Goal: Navigation & Orientation: Find specific page/section

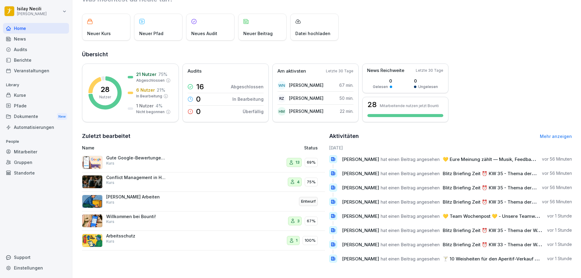
scroll to position [31, 0]
click at [126, 175] on p "Conflict Management in Hospitality" at bounding box center [136, 177] width 61 height 5
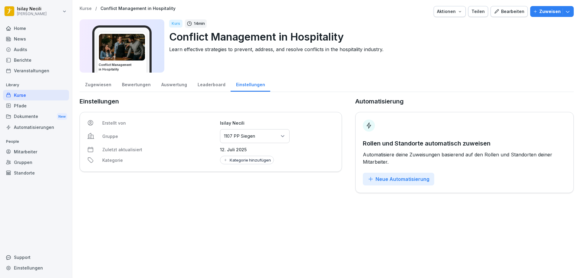
click at [100, 83] on div "Zugewiesen" at bounding box center [98, 83] width 37 height 15
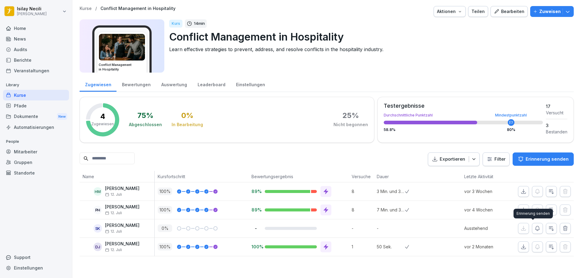
click at [535, 229] on icon "button" at bounding box center [537, 228] width 4 height 5
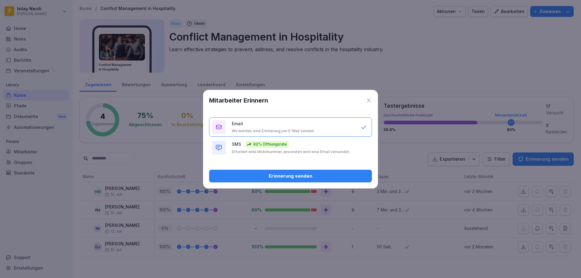
click at [329, 175] on div "Erinnerung senden" at bounding box center [290, 176] width 153 height 7
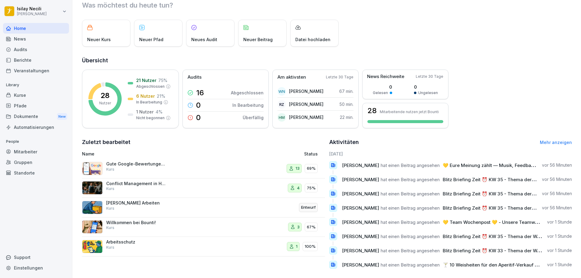
scroll to position [31, 0]
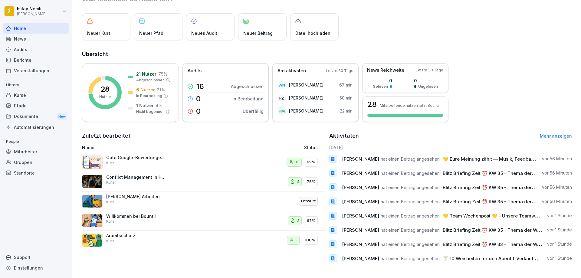
click at [153, 214] on p "Willkommen bei Bounti!" at bounding box center [136, 216] width 61 height 5
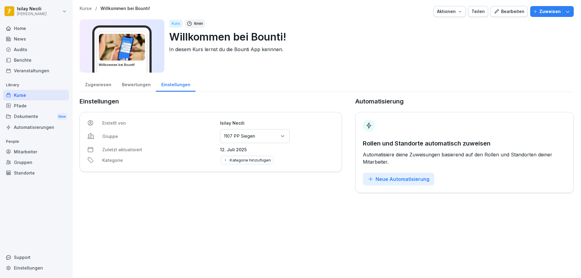
click at [107, 83] on div "Zugewiesen" at bounding box center [98, 83] width 37 height 15
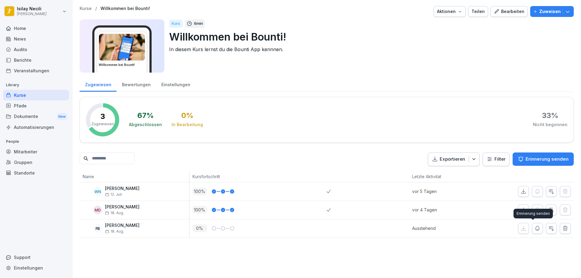
click at [534, 228] on icon "button" at bounding box center [537, 228] width 6 height 6
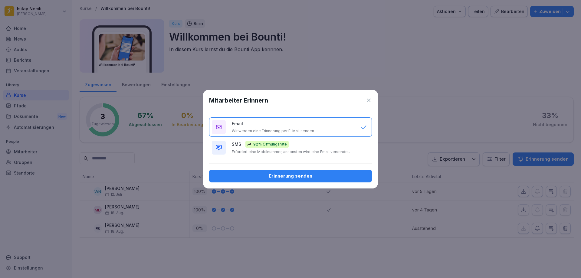
click at [341, 170] on button "Erinnerung senden" at bounding box center [290, 176] width 163 height 13
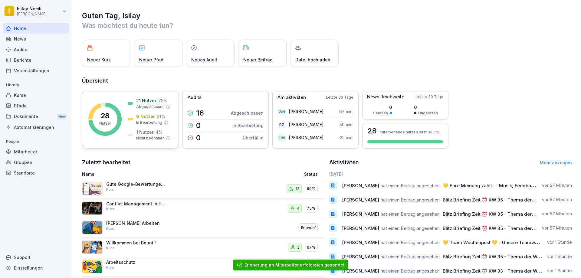
scroll to position [31, 0]
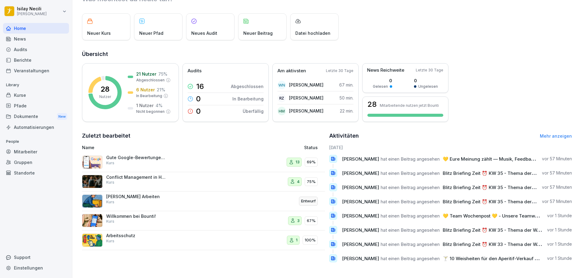
click at [143, 175] on p "Conflict Management in Hospitality" at bounding box center [136, 177] width 61 height 5
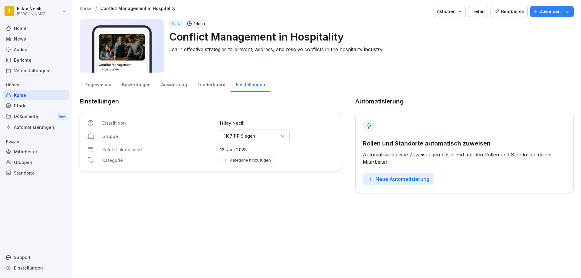
click at [132, 88] on div "Bewertungen" at bounding box center [135, 83] width 39 height 15
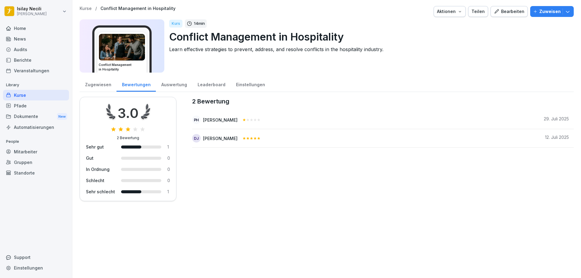
click at [100, 86] on div "Zugewiesen" at bounding box center [98, 83] width 37 height 15
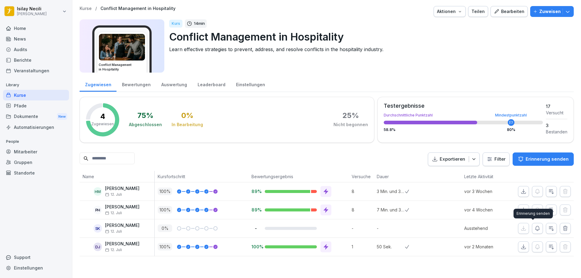
click at [534, 229] on icon "button" at bounding box center [537, 228] width 6 height 6
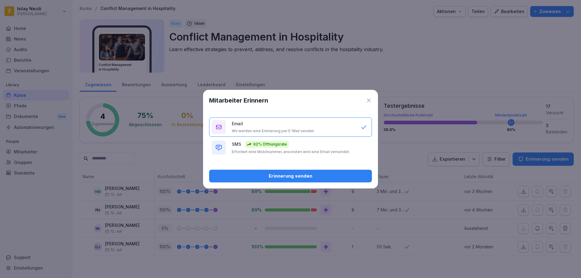
click at [322, 182] on button "Erinnerung senden" at bounding box center [290, 176] width 163 height 13
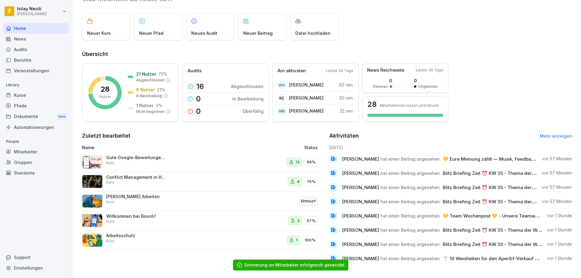
scroll to position [31, 0]
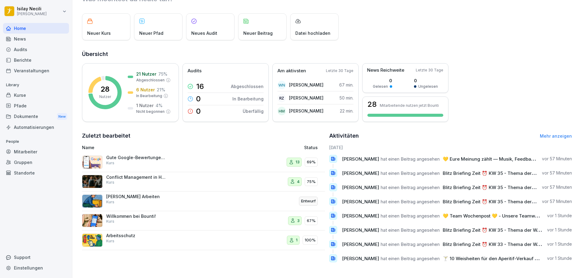
click at [140, 175] on p "Conflict Management in Hospitality" at bounding box center [136, 177] width 61 height 5
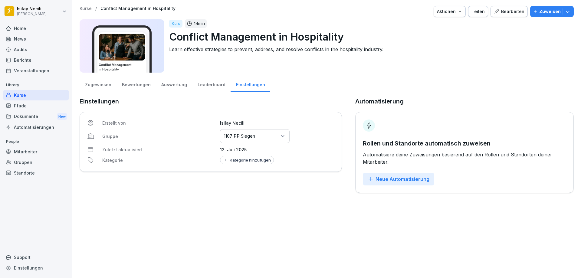
click at [101, 82] on div "Zugewiesen" at bounding box center [98, 83] width 37 height 15
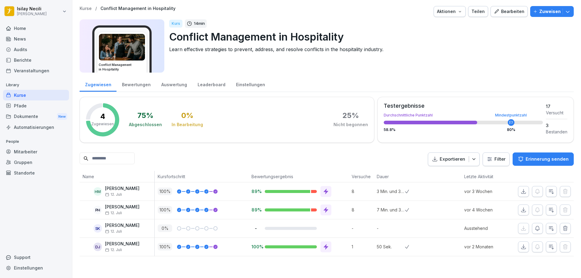
click at [534, 227] on icon "button" at bounding box center [537, 228] width 6 height 6
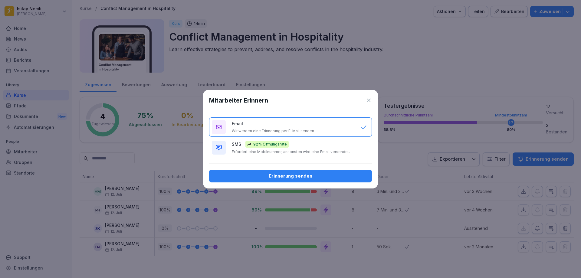
click at [307, 184] on div "Mitarbeiter Erinnern Email Wir werden eine Erinnerung per E-Mail senden SMS 92%…" at bounding box center [290, 139] width 175 height 99
click at [308, 179] on div "Erinnerung senden" at bounding box center [290, 176] width 153 height 7
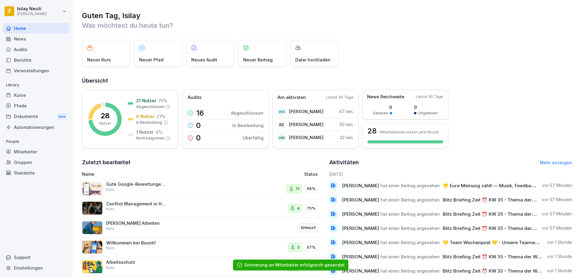
click at [138, 186] on p "Gute Google-Bewertungen erhalten 🌟" at bounding box center [136, 184] width 61 height 5
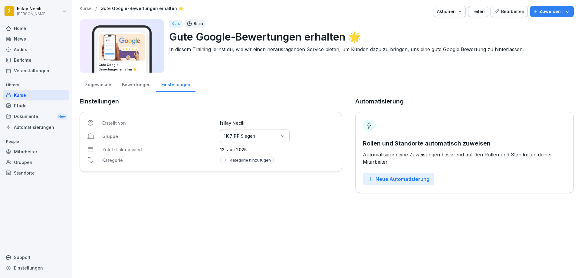
click at [89, 81] on div "Zugewiesen" at bounding box center [98, 83] width 37 height 15
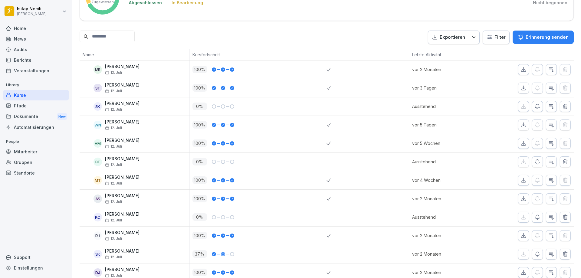
scroll to position [151, 0]
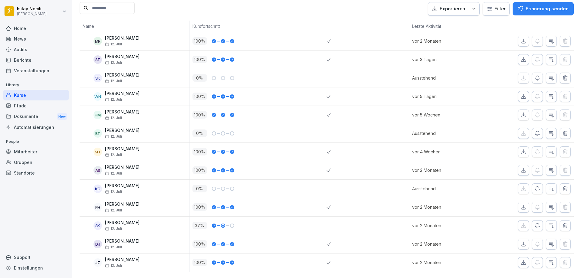
click at [534, 130] on icon "button" at bounding box center [537, 133] width 6 height 6
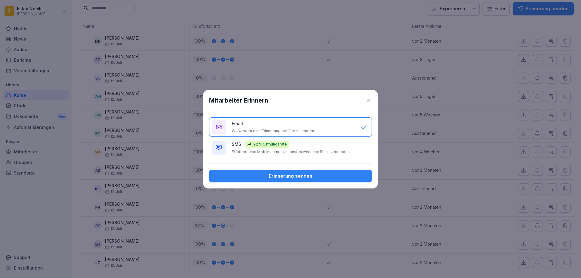
click at [328, 174] on div "Erinnerung senden" at bounding box center [290, 176] width 153 height 7
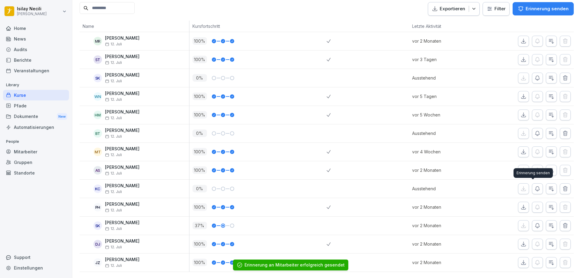
click at [534, 191] on icon "button" at bounding box center [537, 189] width 6 height 6
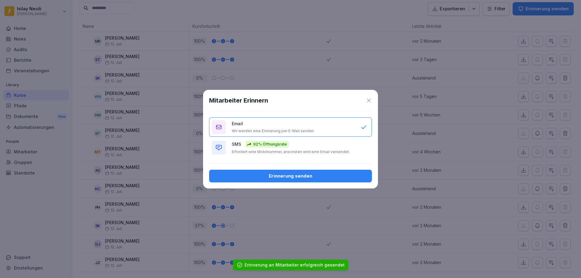
click at [313, 175] on div "Erinnerung senden" at bounding box center [290, 176] width 153 height 7
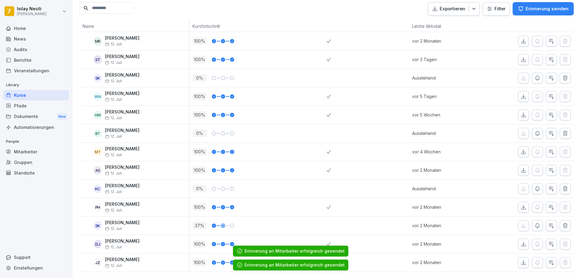
scroll to position [159, 0]
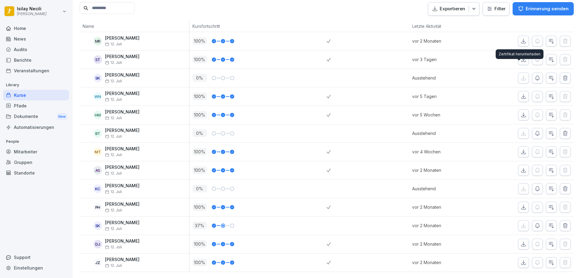
click at [535, 75] on icon "button" at bounding box center [537, 78] width 6 height 6
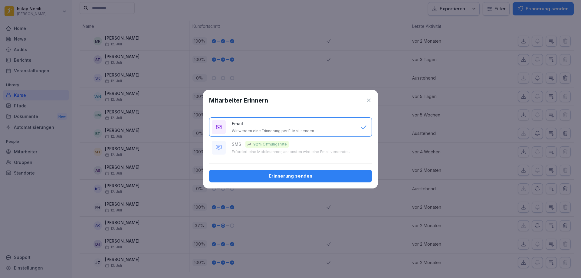
click at [316, 177] on div "Erinnerung senden" at bounding box center [290, 176] width 153 height 7
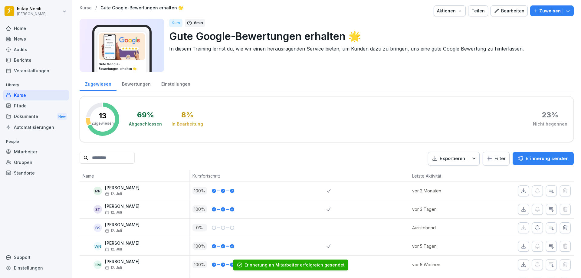
scroll to position [0, 0]
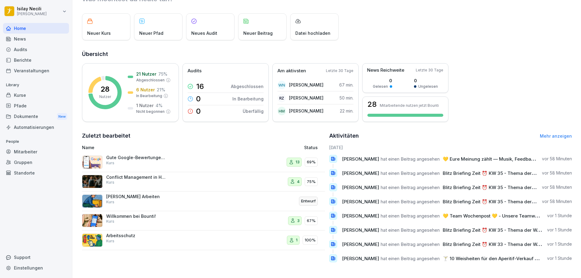
scroll to position [31, 0]
click at [565, 133] on link "Mehr anzeigen" at bounding box center [556, 135] width 32 height 5
click at [18, 39] on div "News" at bounding box center [36, 39] width 66 height 11
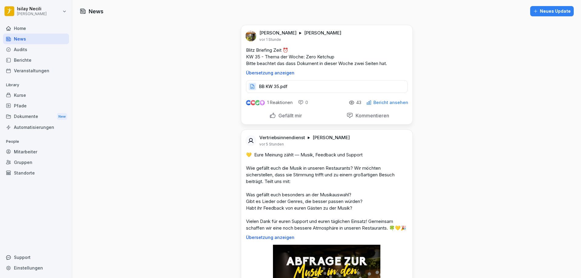
click at [22, 32] on div "Home" at bounding box center [36, 28] width 66 height 11
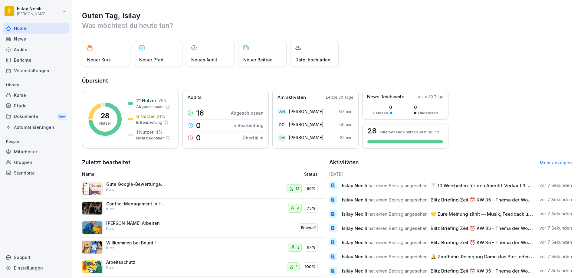
click at [27, 40] on div "News" at bounding box center [36, 39] width 66 height 11
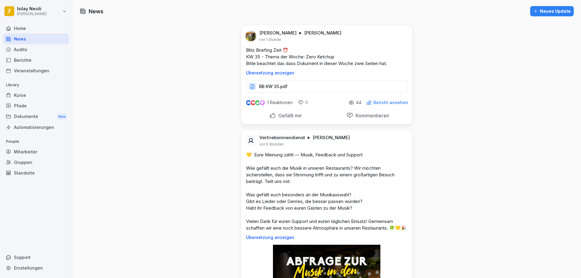
click at [26, 52] on div "Audits" at bounding box center [36, 49] width 66 height 11
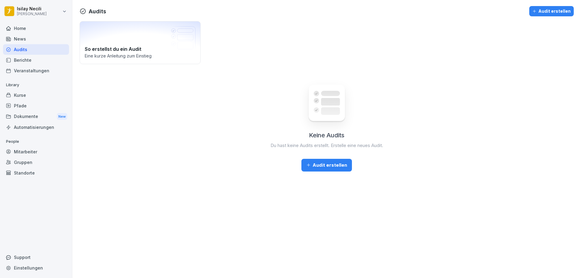
click at [26, 58] on div "Berichte" at bounding box center [36, 60] width 66 height 11
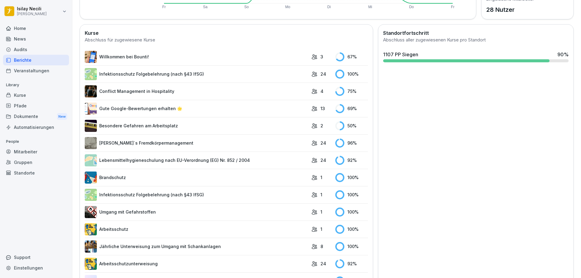
scroll to position [195, 0]
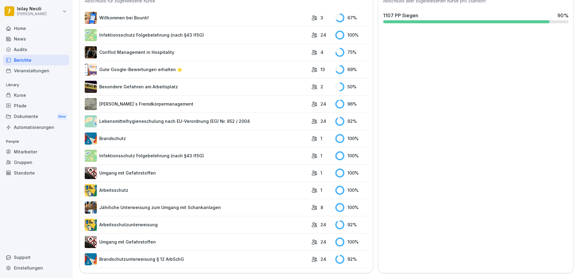
click at [311, 84] on icon at bounding box center [314, 87] width 6 height 6
click at [157, 81] on link "Besondere Gefahren am Arbeitsplatz" at bounding box center [197, 87] width 224 height 12
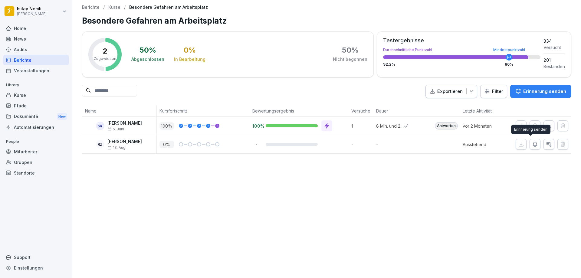
click at [529, 142] on button "button" at bounding box center [534, 144] width 11 height 11
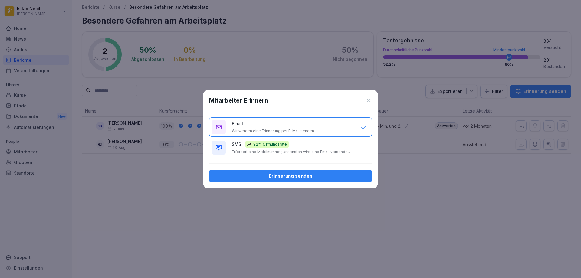
click at [352, 175] on div "Erinnerung senden" at bounding box center [290, 176] width 153 height 7
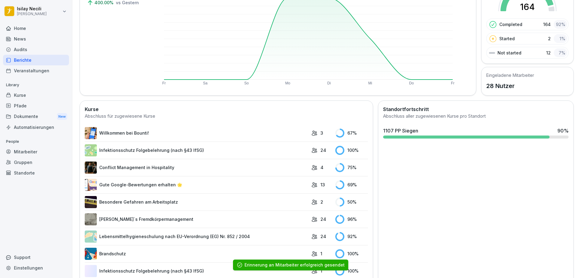
scroll to position [91, 0]
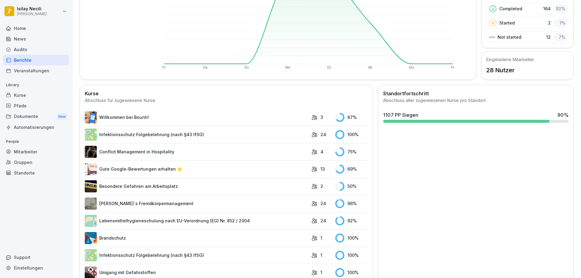
click at [320, 150] on p "4" at bounding box center [321, 152] width 3 height 6
click at [162, 151] on link "Conflict Management in Hospitality" at bounding box center [197, 152] width 224 height 12
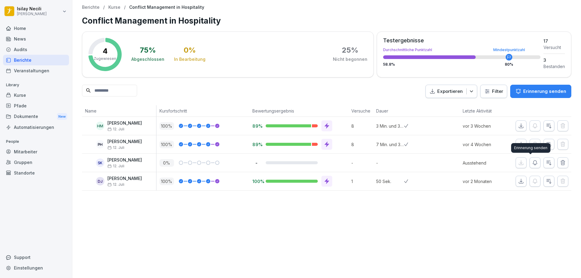
click at [532, 160] on icon "button" at bounding box center [535, 163] width 6 height 6
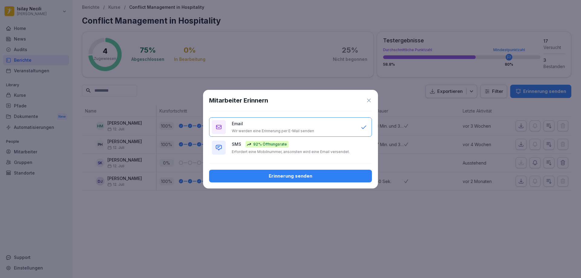
click at [244, 174] on div "Erinnerung senden" at bounding box center [290, 176] width 153 height 7
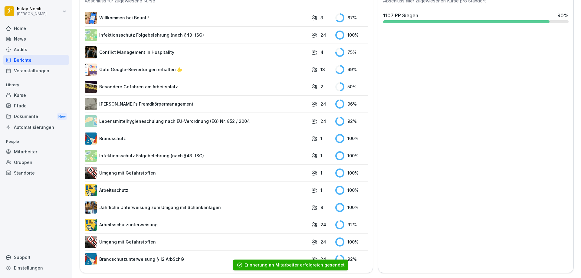
scroll to position [195, 0]
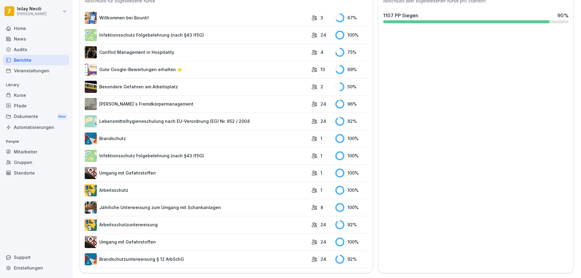
click at [172, 254] on link "Brandschutzunterweisung § 12 ArbSchG" at bounding box center [197, 259] width 224 height 12
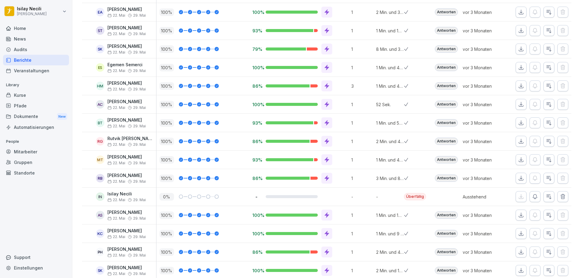
scroll to position [212, 0]
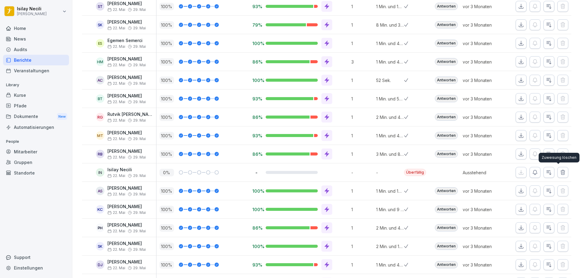
click at [561, 170] on icon "button" at bounding box center [563, 172] width 4 height 5
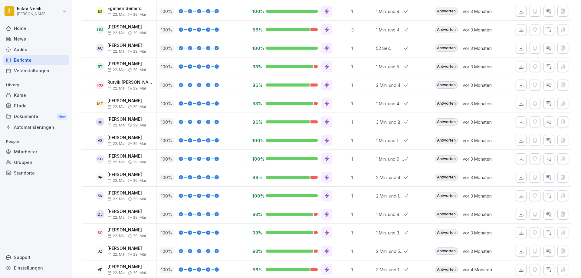
scroll to position [277, 0]
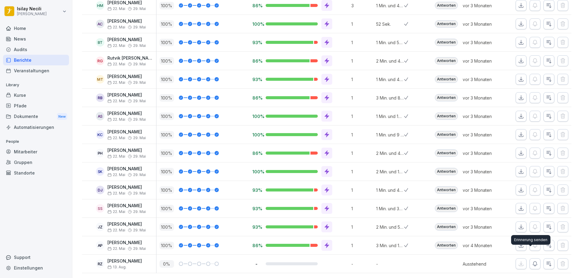
click at [532, 261] on icon "button" at bounding box center [535, 264] width 6 height 6
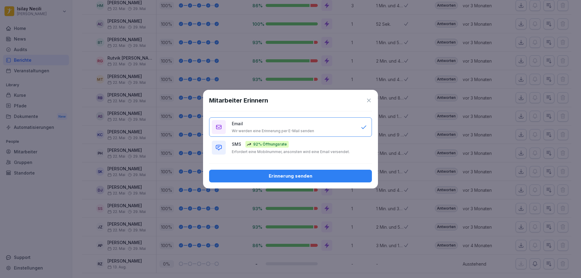
click at [344, 173] on div "Erinnerung senden" at bounding box center [290, 176] width 153 height 7
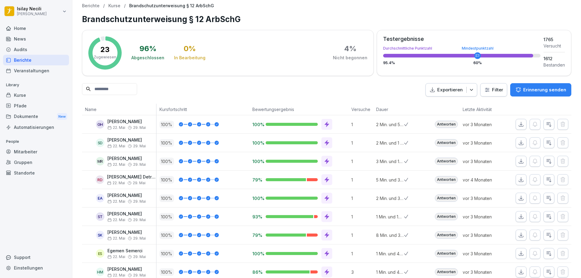
scroll to position [0, 0]
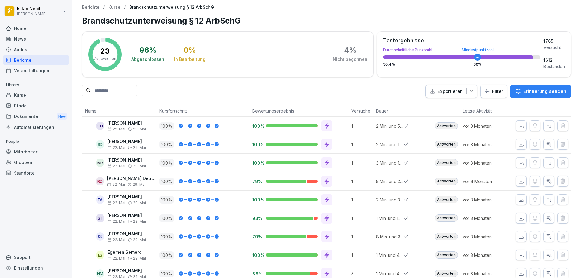
click at [23, 60] on div "Berichte" at bounding box center [36, 60] width 66 height 11
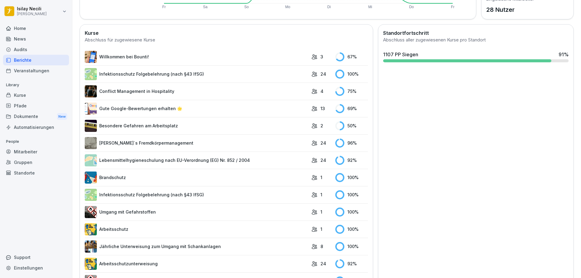
scroll to position [195, 0]
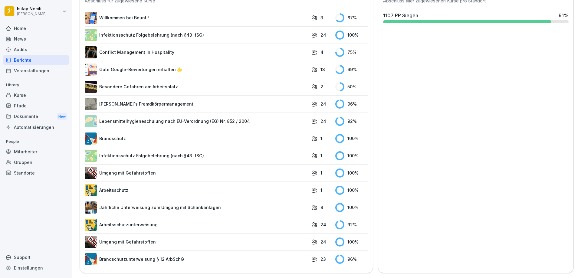
click at [314, 66] on div "13" at bounding box center [321, 69] width 21 height 6
click at [169, 65] on link "Gute Google-Bewertungen erhalten 🌟" at bounding box center [197, 70] width 224 height 12
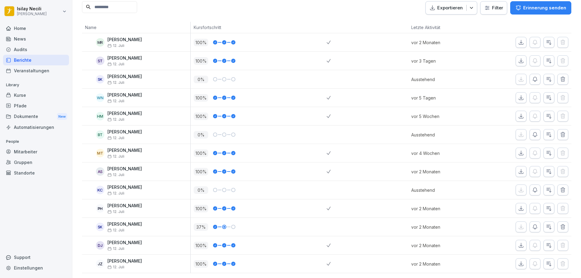
scroll to position [93, 0]
click at [532, 132] on icon "button" at bounding box center [535, 135] width 6 height 6
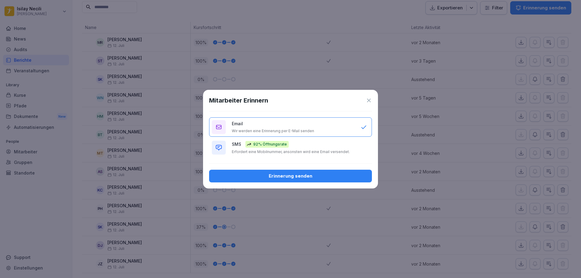
click at [326, 171] on button "Erinnerung senden" at bounding box center [290, 176] width 163 height 13
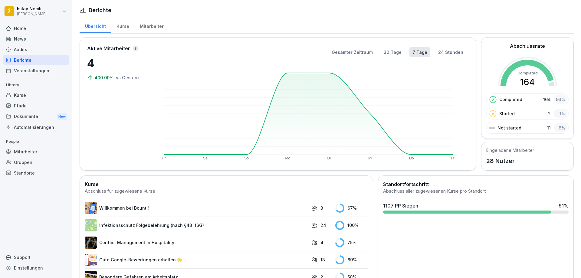
click at [28, 68] on div "Veranstaltungen" at bounding box center [36, 70] width 66 height 11
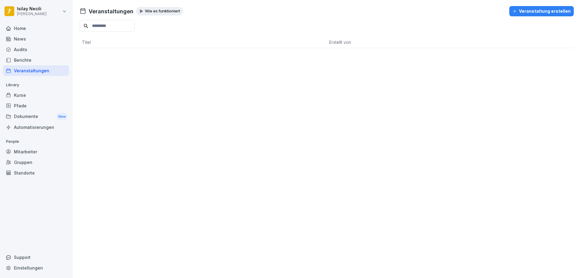
click at [159, 10] on p "Wie es funktioniert" at bounding box center [162, 11] width 35 height 5
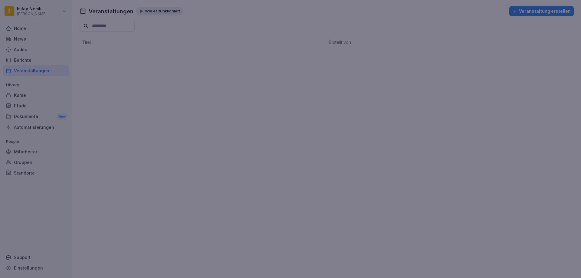
click at [341, 47] on div at bounding box center [290, 139] width 581 height 278
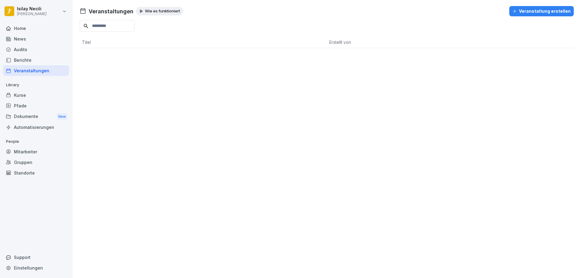
click at [133, 25] on input at bounding box center [107, 26] width 55 height 12
click at [125, 27] on input at bounding box center [107, 26] width 55 height 12
type input "*"
click at [34, 107] on div "Pfade" at bounding box center [36, 105] width 66 height 11
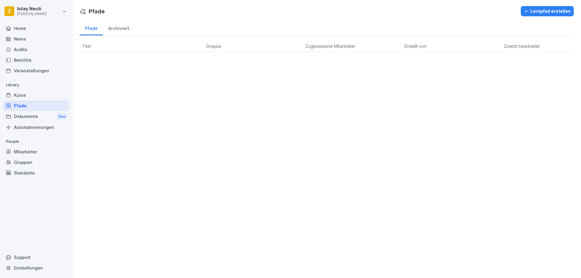
click at [53, 116] on div "Dokumente New" at bounding box center [36, 116] width 66 height 11
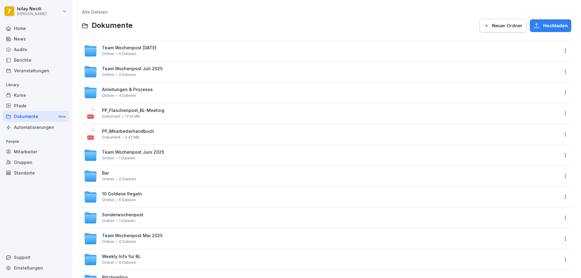
click at [27, 129] on div "Automatisierungen" at bounding box center [36, 127] width 66 height 11
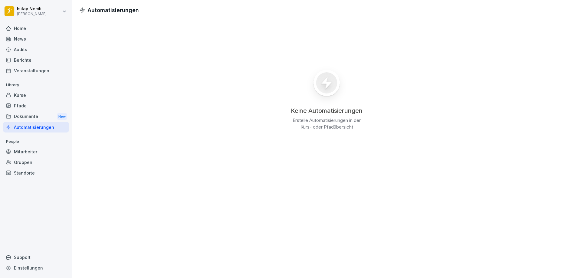
click at [22, 152] on div "Mitarbeiter" at bounding box center [36, 151] width 66 height 11
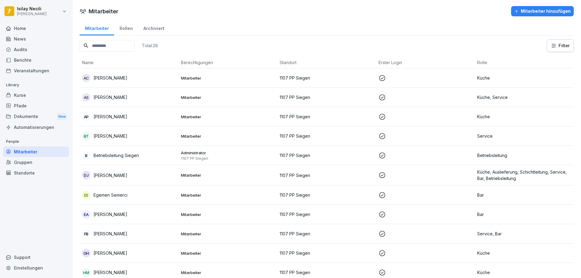
click at [24, 162] on div "Gruppen" at bounding box center [36, 162] width 66 height 11
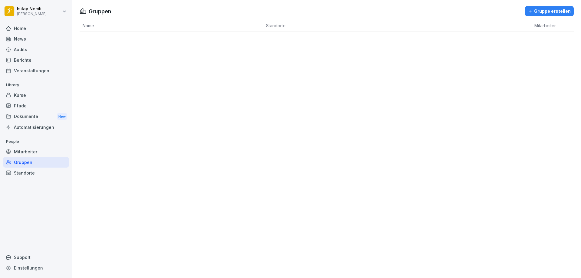
click at [23, 255] on div "Support" at bounding box center [36, 257] width 66 height 11
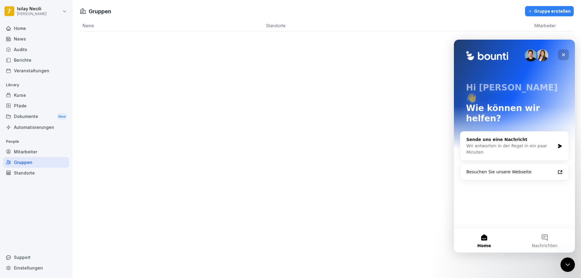
click at [562, 54] on icon "Schließen" at bounding box center [563, 54] width 3 height 3
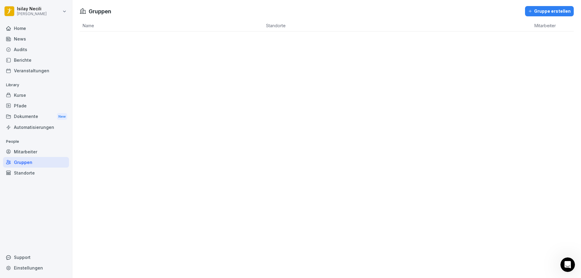
click at [23, 28] on div "Home" at bounding box center [36, 28] width 66 height 11
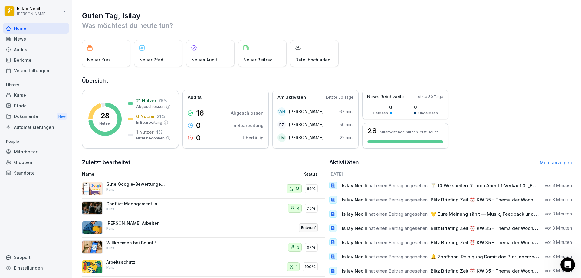
click at [319, 54] on div "Datei hochladen" at bounding box center [314, 53] width 48 height 27
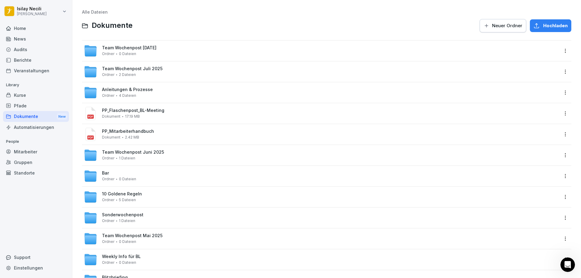
click at [21, 39] on div "News" at bounding box center [36, 39] width 66 height 11
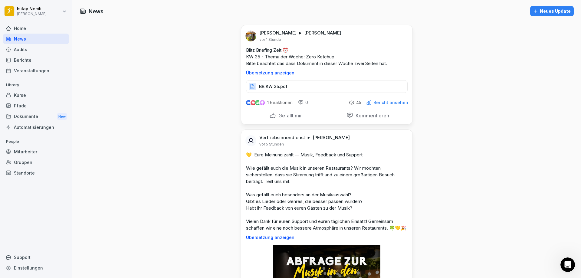
click at [271, 87] on p "BB KW 35.pdf" at bounding box center [273, 86] width 28 height 6
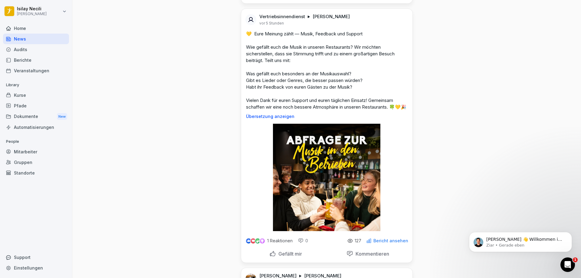
scroll to position [182, 0]
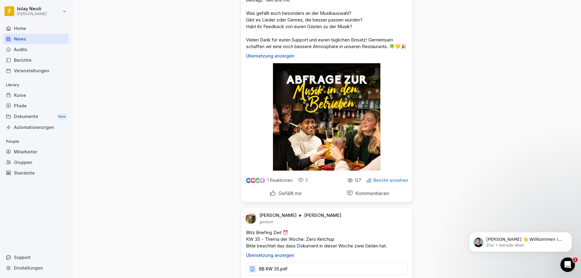
click at [281, 196] on p "Gefällt mir" at bounding box center [289, 193] width 26 height 6
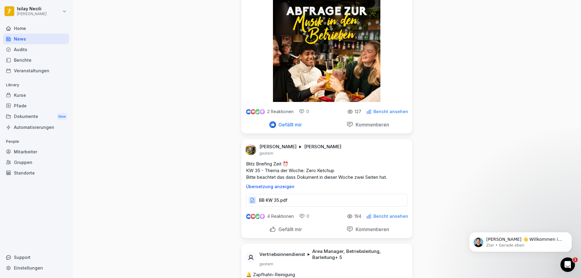
scroll to position [363, 0]
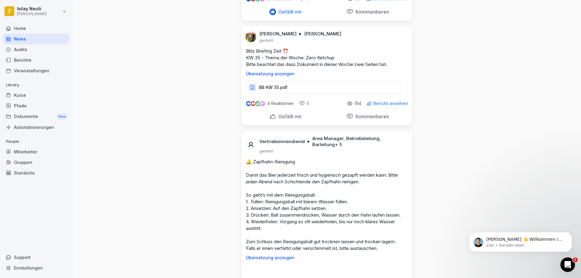
click at [297, 92] on div "BB KW 35.pdf" at bounding box center [327, 87] width 162 height 13
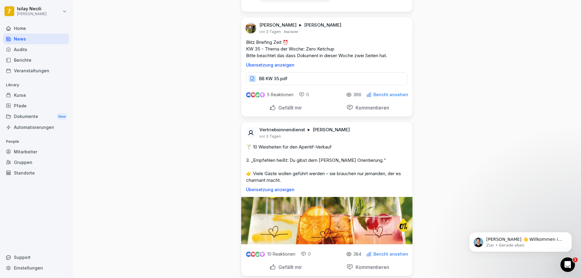
scroll to position [1180, 0]
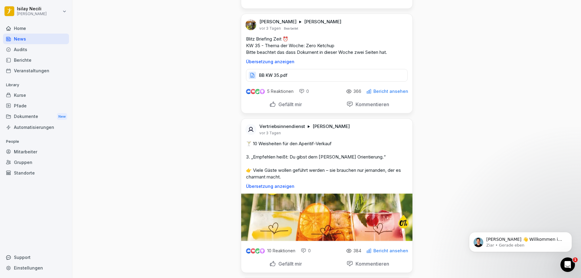
click at [322, 81] on div "BB KW 35.pdf" at bounding box center [327, 75] width 162 height 13
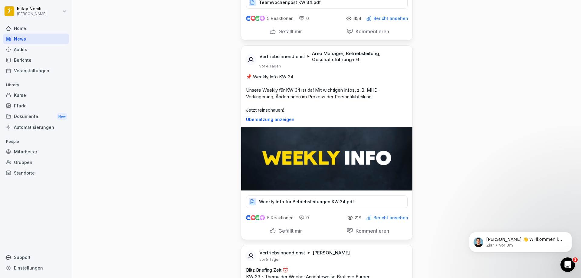
scroll to position [1513, 0]
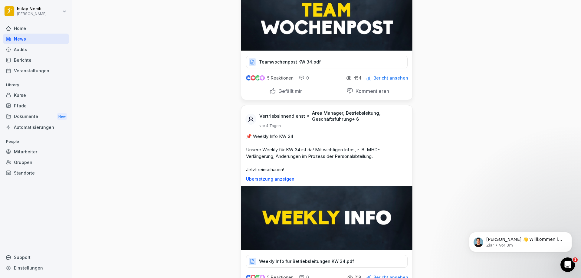
click at [22, 171] on div "Standorte" at bounding box center [36, 173] width 66 height 11
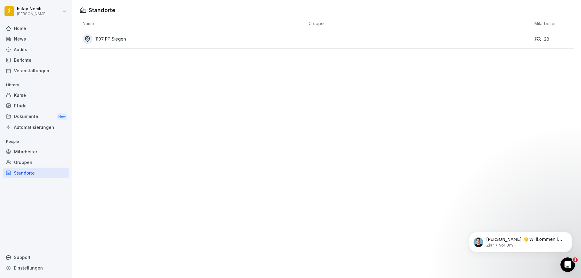
click at [22, 165] on div "Gruppen" at bounding box center [36, 162] width 66 height 11
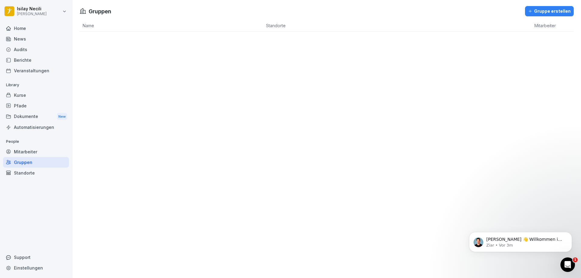
click at [30, 150] on div "Mitarbeiter" at bounding box center [36, 151] width 66 height 11
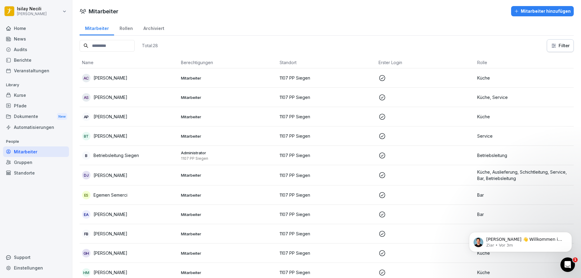
click at [34, 127] on div "Automatisierungen" at bounding box center [36, 127] width 66 height 11
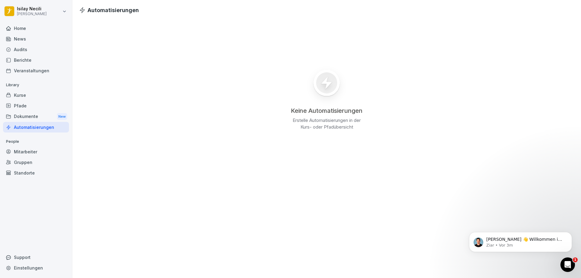
click at [31, 113] on div "Dokumente New" at bounding box center [36, 116] width 66 height 11
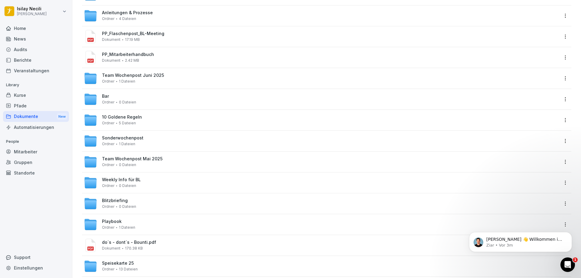
scroll to position [90, 0]
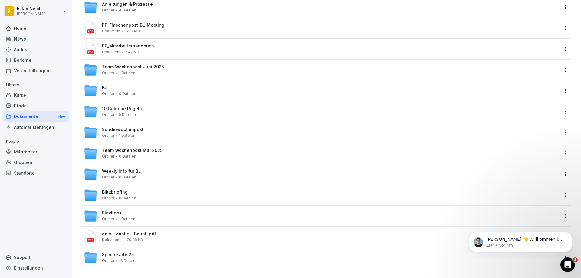
click at [140, 238] on span "170.38 KB" at bounding box center [134, 240] width 18 height 4
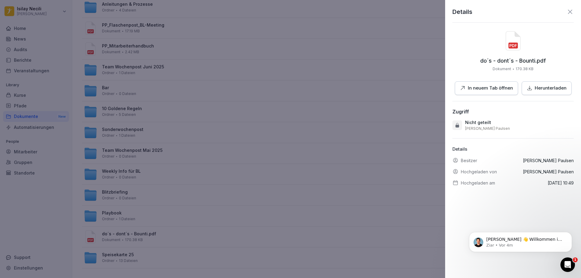
click at [504, 90] on p "In neuem Tab öffnen" at bounding box center [490, 88] width 45 height 7
click at [220, 205] on div at bounding box center [290, 139] width 581 height 278
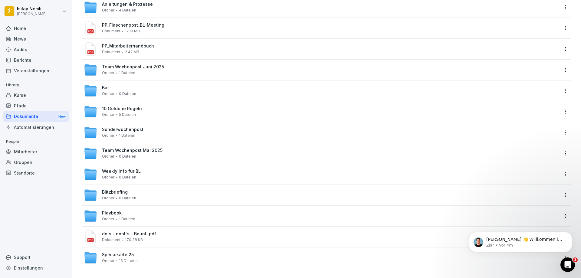
click at [40, 126] on div "Automatisierungen" at bounding box center [36, 127] width 66 height 11
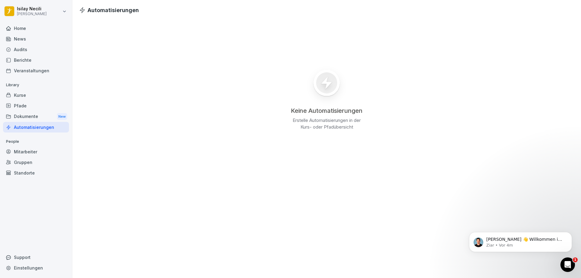
click at [40, 114] on div "Dokumente New" at bounding box center [36, 116] width 66 height 11
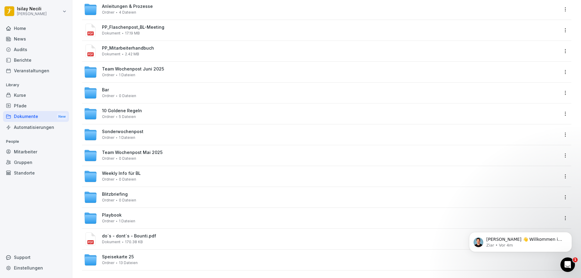
scroll to position [90, 0]
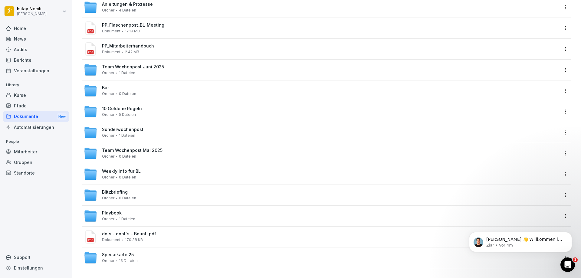
click at [28, 105] on div "Pfade" at bounding box center [36, 105] width 66 height 11
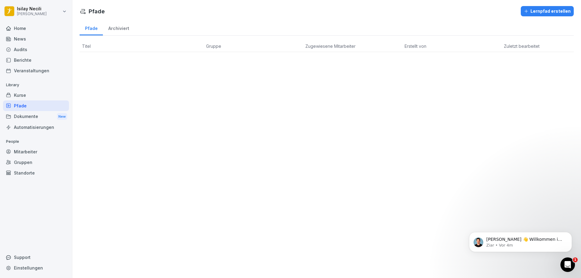
click at [127, 28] on div "Archiviert" at bounding box center [118, 27] width 31 height 15
click at [92, 30] on div "Pfade" at bounding box center [91, 27] width 23 height 15
click at [25, 94] on div "Kurse" at bounding box center [36, 95] width 66 height 11
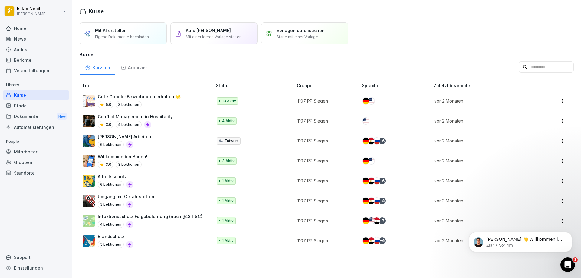
click at [375, 201] on img at bounding box center [376, 201] width 7 height 7
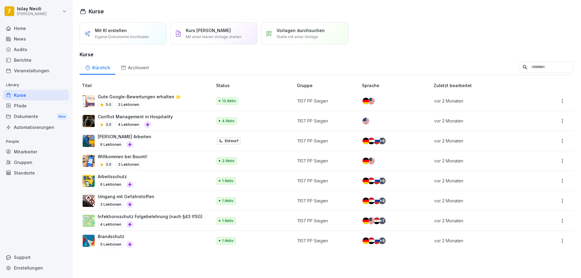
click at [142, 29] on div "Mit KI erstellen Eigene Dokumente hochladen" at bounding box center [122, 33] width 54 height 12
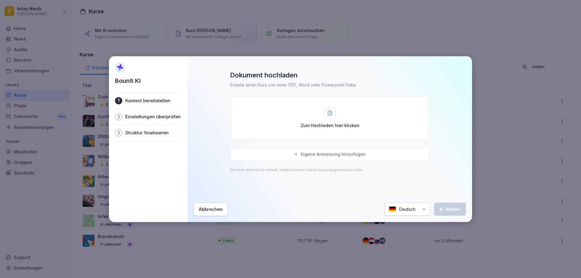
click at [216, 208] on div "Abbrechen" at bounding box center [211, 209] width 24 height 7
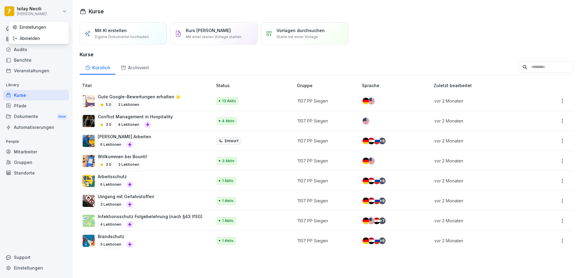
click at [62, 13] on html "Isilay Necili Peter Pane Home News Audits Berichte Veranstaltungen Library Kurs…" at bounding box center [290, 139] width 581 height 278
click at [42, 29] on div "Einstellungen" at bounding box center [39, 26] width 60 height 11
select select "**"
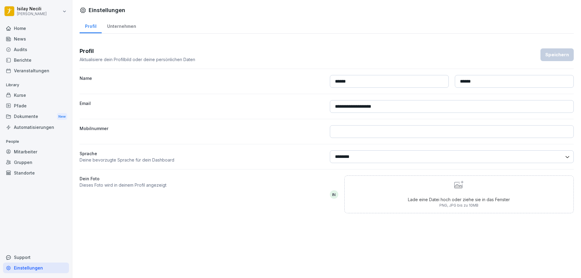
click at [123, 25] on div "Unternehmen" at bounding box center [122, 25] width 40 height 15
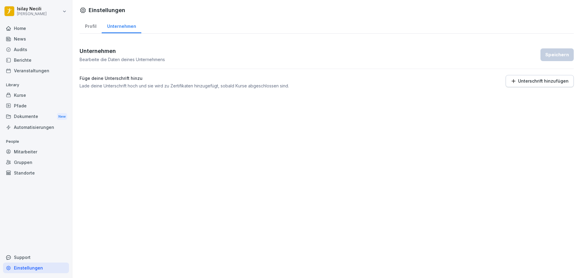
click at [90, 25] on div "Profil" at bounding box center [91, 25] width 22 height 15
select select "**"
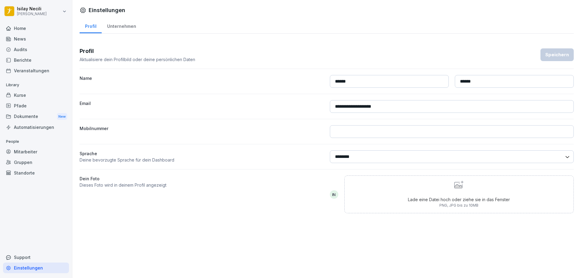
click at [27, 118] on div "Dokumente New" at bounding box center [36, 116] width 66 height 11
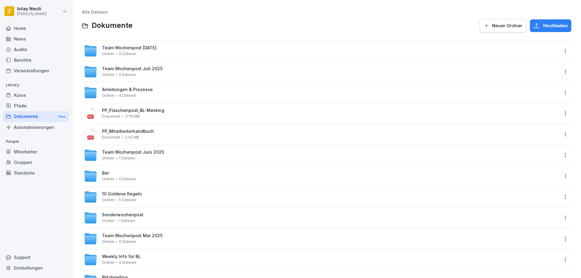
click at [26, 129] on div "Automatisierungen" at bounding box center [36, 127] width 66 height 11
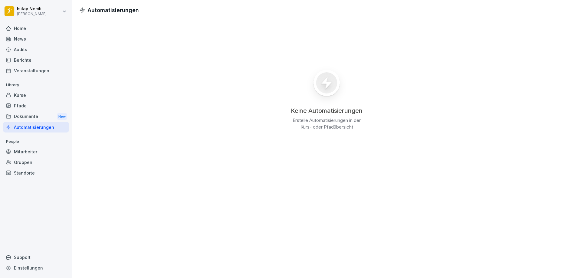
click at [29, 111] on div "Dokumente New" at bounding box center [36, 116] width 66 height 11
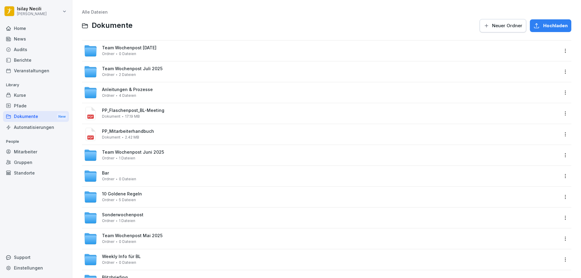
click at [26, 105] on div "Pfade" at bounding box center [36, 105] width 66 height 11
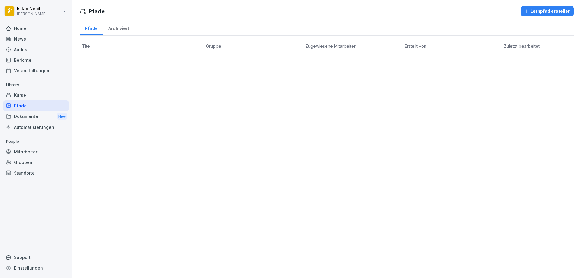
click at [28, 93] on div "Kurse" at bounding box center [36, 95] width 66 height 11
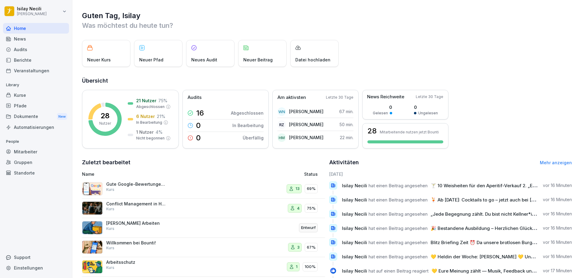
drag, startPoint x: 555, startPoint y: 0, endPoint x: 517, endPoint y: 132, distance: 136.7
click at [518, 135] on div "28 Nutzer 21 Nutzer 75 % Abgeschlossen 6 Nutzer 21 % In Bearbeitung 1 Nutzer 4 …" at bounding box center [327, 119] width 490 height 59
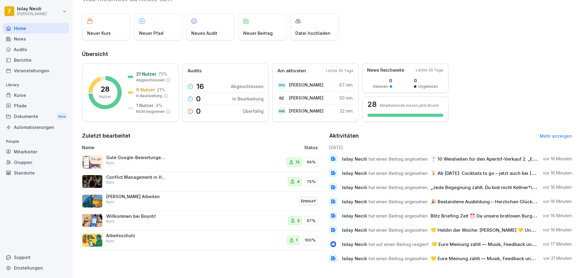
click at [30, 171] on div "Standorte" at bounding box center [36, 173] width 66 height 11
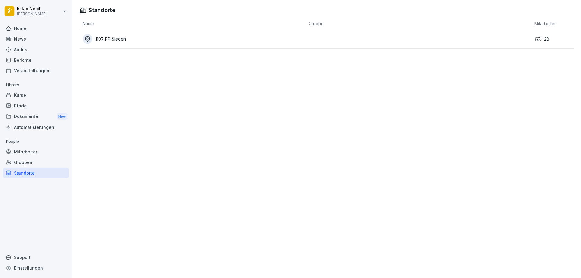
click at [541, 39] on div "28" at bounding box center [553, 39] width 39 height 7
click at [89, 39] on icon at bounding box center [87, 39] width 7 height 7
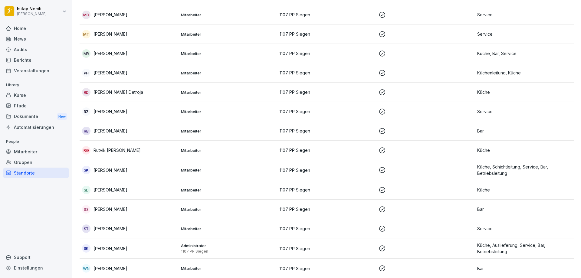
scroll to position [349, 0]
click at [37, 39] on div "News" at bounding box center [36, 39] width 66 height 11
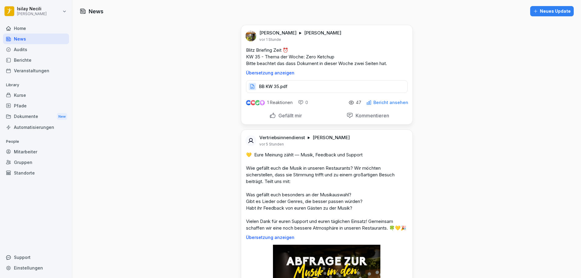
click at [559, 12] on div "Neues Update" at bounding box center [552, 11] width 38 height 7
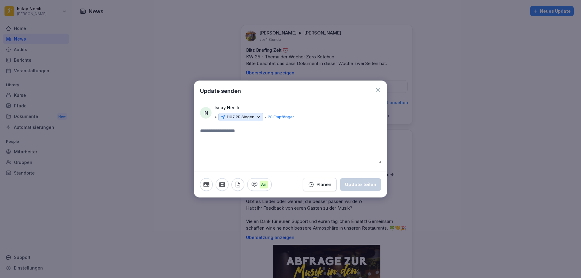
click at [377, 87] on div "Update senden" at bounding box center [290, 91] width 193 height 21
click at [379, 88] on icon at bounding box center [378, 90] width 6 height 6
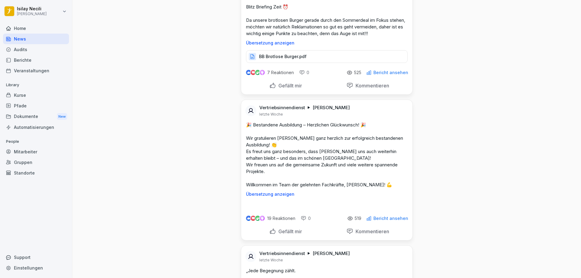
scroll to position [4598, 0]
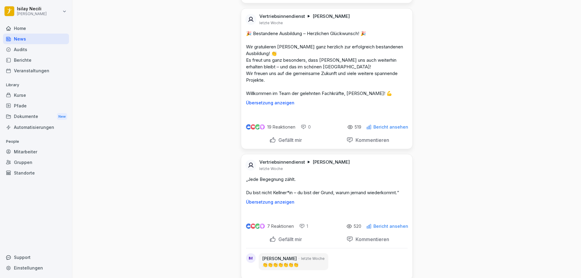
click at [38, 68] on div "Veranstaltungen" at bounding box center [36, 70] width 66 height 11
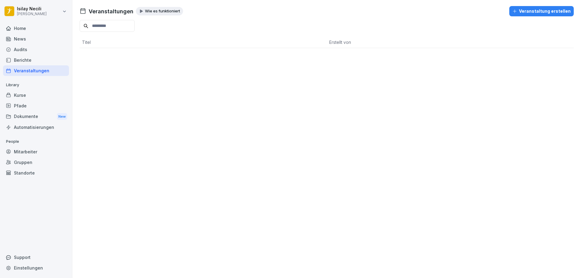
click at [159, 13] on p "Wie es funktioniert" at bounding box center [162, 11] width 35 height 5
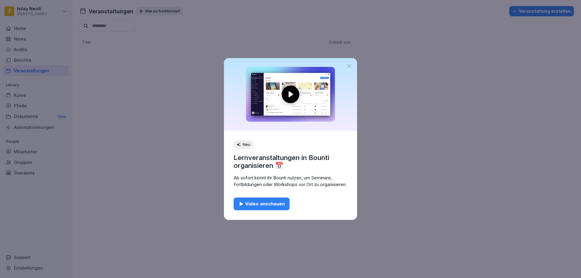
click at [352, 64] on div at bounding box center [290, 94] width 133 height 73
click at [349, 64] on icon at bounding box center [349, 66] width 4 height 4
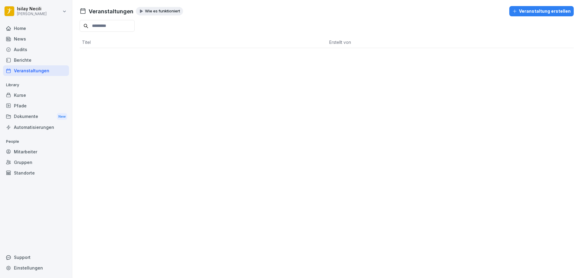
click at [345, 43] on span "Erstellt von" at bounding box center [340, 42] width 22 height 5
click at [93, 9] on h1 "Veranstaltungen" at bounding box center [111, 11] width 45 height 8
click at [32, 39] on div "News" at bounding box center [36, 39] width 66 height 11
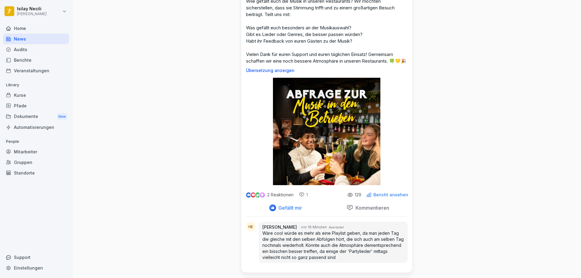
scroll to position [212, 0]
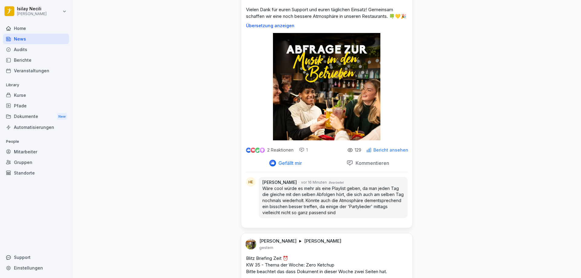
click at [22, 50] on div "Audits" at bounding box center [36, 49] width 66 height 11
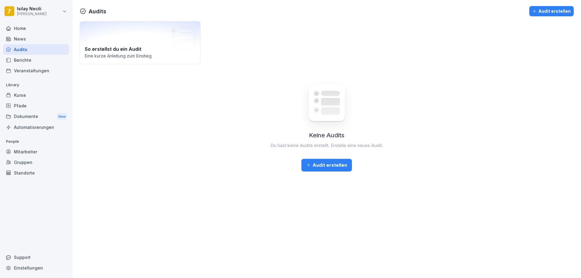
click at [28, 60] on div "Berichte" at bounding box center [36, 60] width 66 height 11
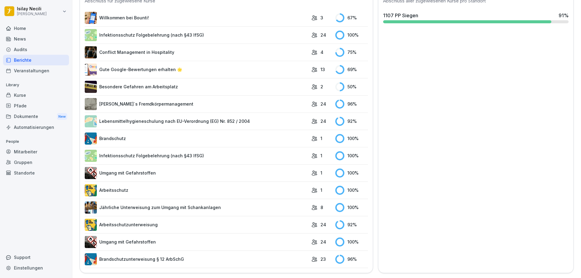
scroll to position [195, 0]
click at [146, 47] on link "Conflict Management in Hospitality" at bounding box center [197, 52] width 224 height 12
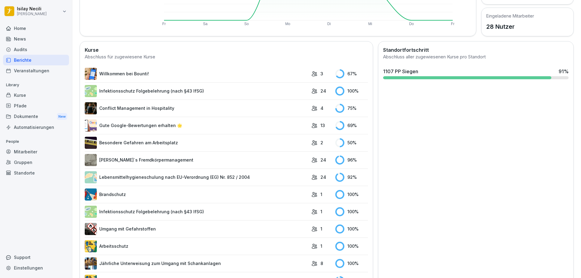
click at [15, 84] on p "Library" at bounding box center [36, 85] width 66 height 10
click at [21, 96] on div "Kurse" at bounding box center [36, 95] width 66 height 11
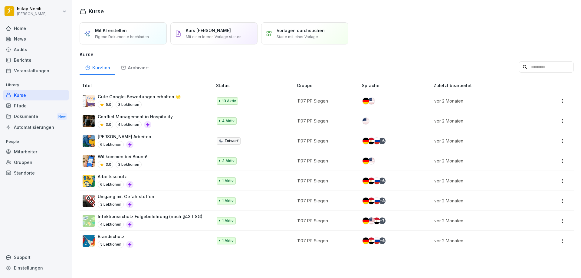
click at [339, 41] on div "Vorlagen durchsuchen Starte mit einer Vorlage" at bounding box center [304, 33] width 87 height 22
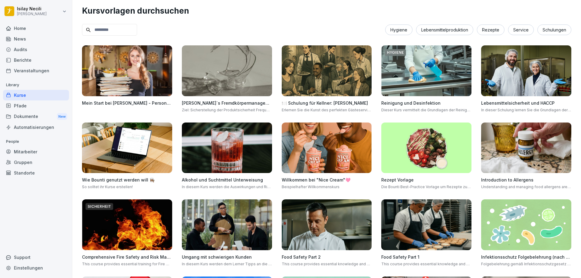
click at [407, 158] on img at bounding box center [426, 148] width 90 height 51
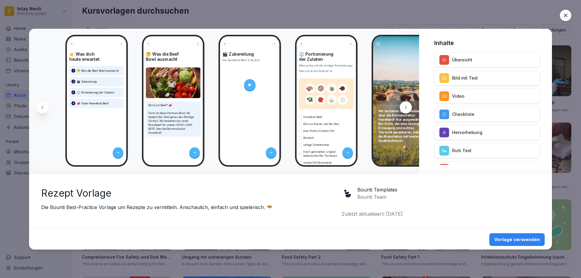
click at [566, 13] on icon at bounding box center [565, 15] width 6 height 6
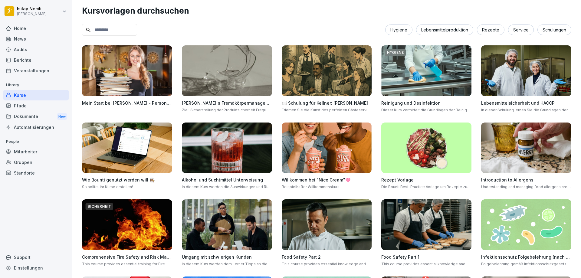
click at [149, 88] on img at bounding box center [127, 70] width 90 height 51
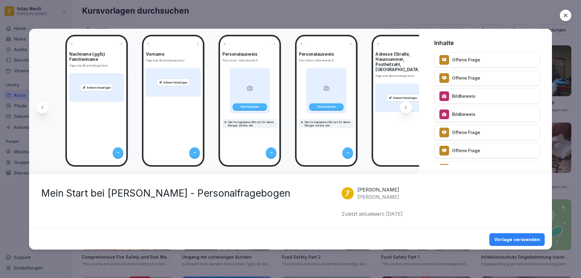
click at [483, 63] on div "Offene Frage" at bounding box center [487, 59] width 106 height 15
click at [529, 241] on div "Vorlage verwenden" at bounding box center [517, 239] width 46 height 7
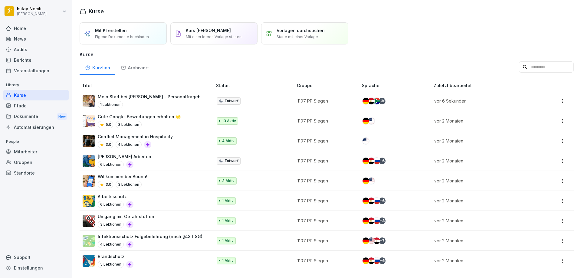
scroll to position [2, 0]
click at [24, 92] on div "Kurse" at bounding box center [36, 95] width 66 height 11
click at [134, 64] on div "Archiviert" at bounding box center [134, 66] width 39 height 15
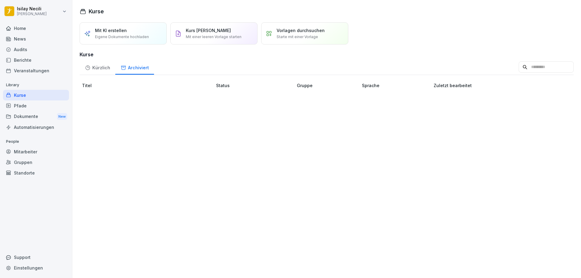
click at [201, 35] on p "Mit einer leeren Vorlage starten" at bounding box center [214, 36] width 56 height 5
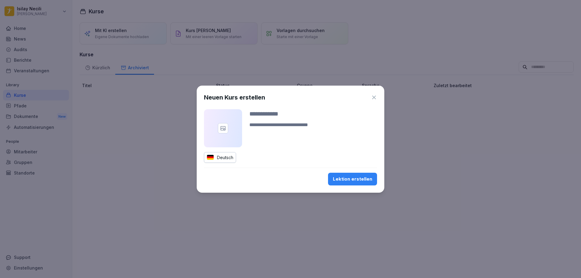
click at [366, 95] on div "Neuen Kurs erstellen" at bounding box center [290, 97] width 173 height 9
click at [375, 94] on icon "button" at bounding box center [374, 97] width 6 height 6
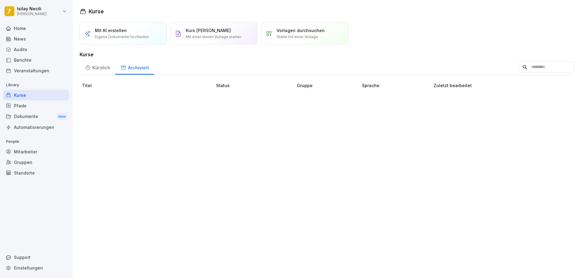
click at [295, 30] on p "Vorlagen durchsuchen" at bounding box center [301, 30] width 48 height 6
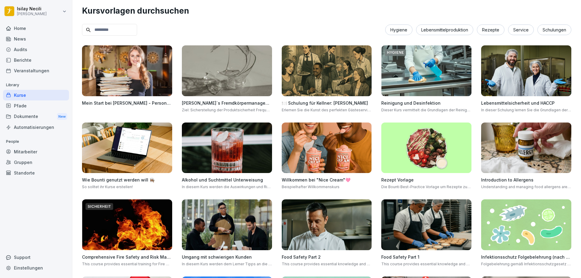
click at [516, 31] on div "Service" at bounding box center [521, 30] width 26 height 11
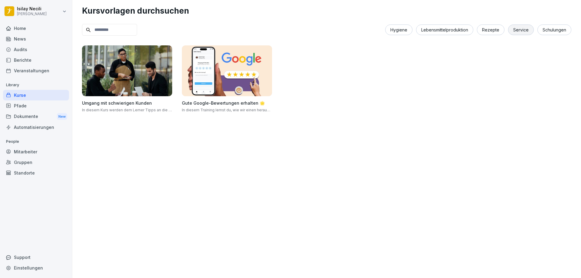
click at [466, 30] on div "Lebensmittelproduktion" at bounding box center [444, 30] width 57 height 11
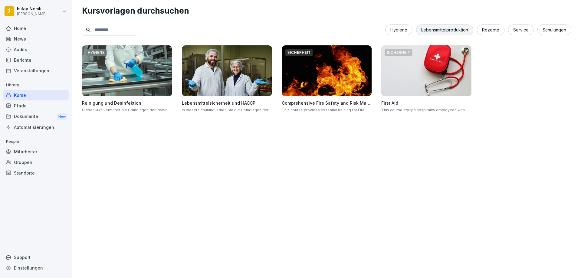
click at [394, 30] on div "Hygiene" at bounding box center [398, 30] width 27 height 11
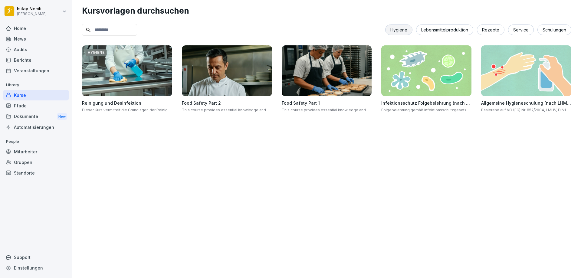
click at [55, 105] on div "Pfade" at bounding box center [36, 105] width 66 height 11
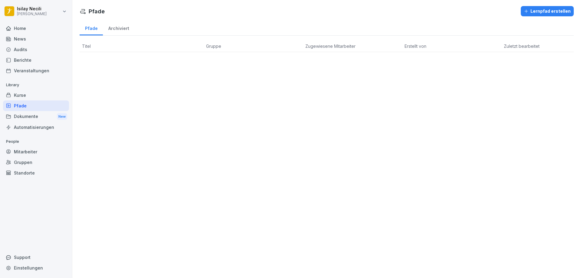
click at [34, 116] on div "Dokumente New" at bounding box center [36, 116] width 66 height 11
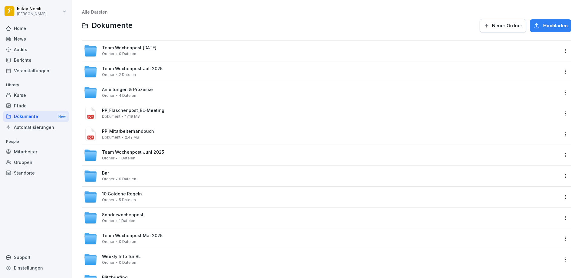
click at [175, 133] on span "PP_Mitarbeiterhandbuch" at bounding box center [330, 131] width 457 height 5
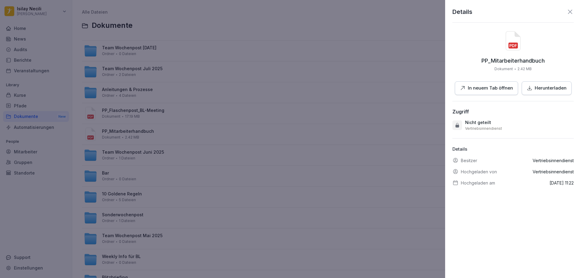
click at [160, 150] on div at bounding box center [290, 139] width 581 height 278
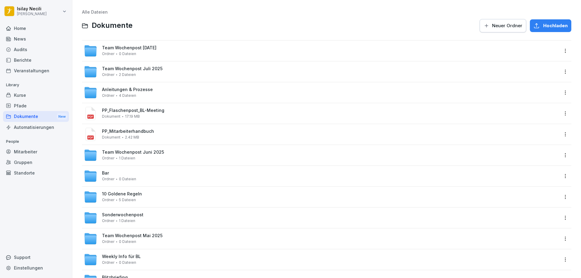
click at [113, 139] on span "Dokument" at bounding box center [111, 137] width 18 height 4
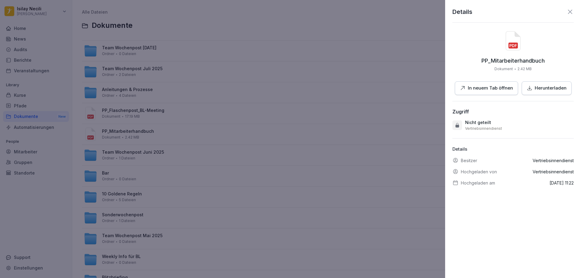
click at [566, 11] on icon at bounding box center [569, 11] width 7 height 7
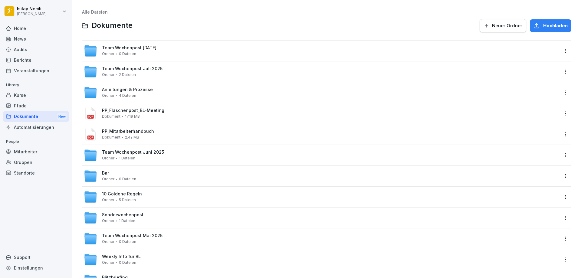
click at [39, 126] on div "Automatisierungen" at bounding box center [36, 127] width 66 height 11
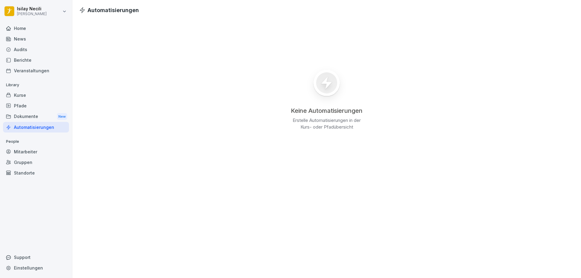
click at [46, 129] on div "Automatisierungen" at bounding box center [36, 127] width 66 height 11
click at [25, 163] on div "Gruppen" at bounding box center [36, 162] width 66 height 11
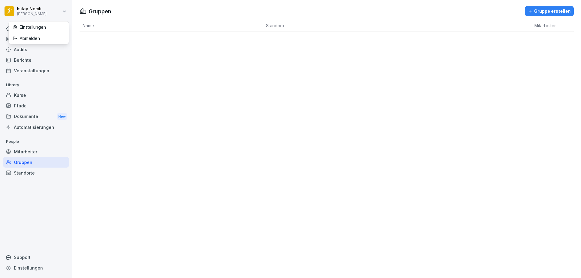
click at [35, 12] on html "Isilay Necili Peter Pane Home News Audits Berichte Veranstaltungen Library Kurs…" at bounding box center [290, 139] width 581 height 278
click at [40, 52] on html "Isilay Necili Peter Pane Home News Audits Berichte Veranstaltungen Library Kurs…" at bounding box center [290, 139] width 581 height 278
click at [23, 32] on div "Home" at bounding box center [36, 28] width 66 height 11
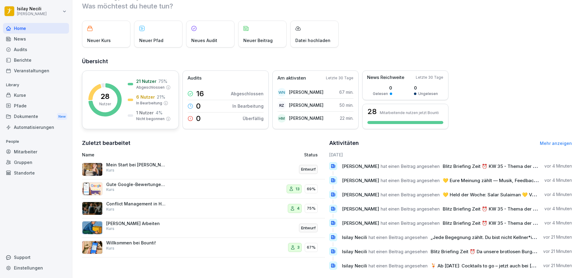
scroll to position [31, 0]
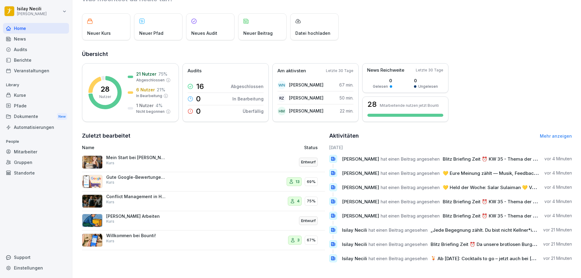
click at [114, 22] on div "Neuer Kurs" at bounding box center [106, 26] width 48 height 27
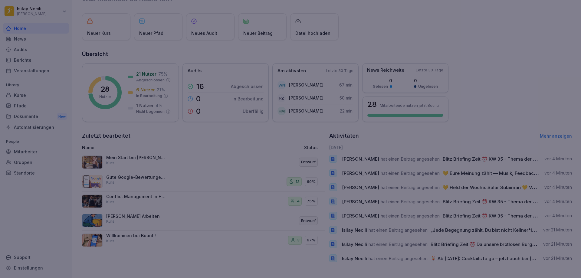
click at [197, 221] on div at bounding box center [290, 139] width 581 height 278
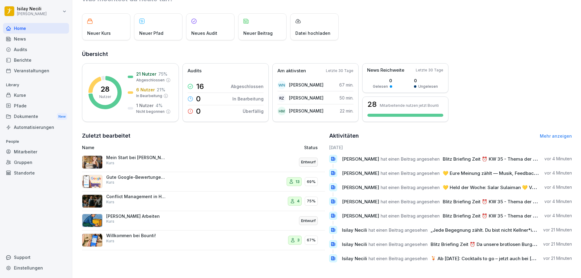
click at [166, 26] on div "Neuer Pfad" at bounding box center [158, 26] width 48 height 27
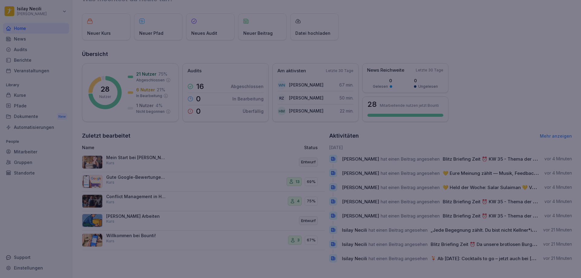
click at [228, 31] on div at bounding box center [290, 139] width 581 height 278
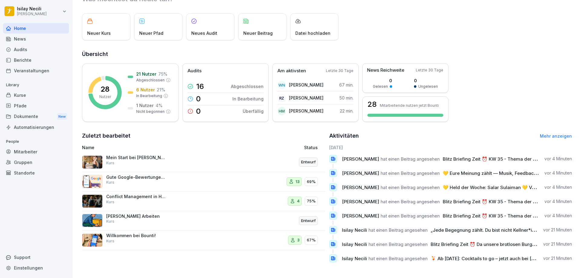
click at [250, 25] on div "Neuer Beitrag" at bounding box center [262, 26] width 48 height 27
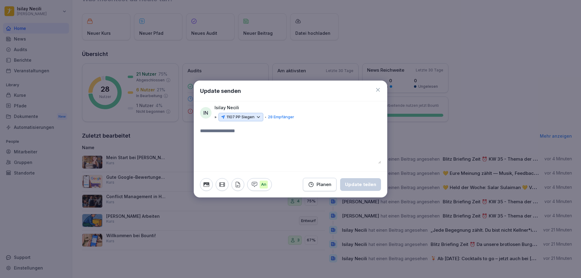
click at [380, 88] on icon at bounding box center [378, 90] width 6 height 6
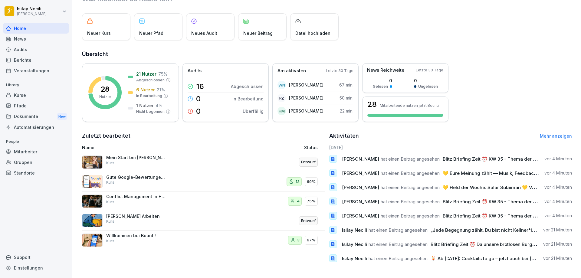
click at [50, 127] on div "Automatisierungen" at bounding box center [36, 127] width 66 height 11
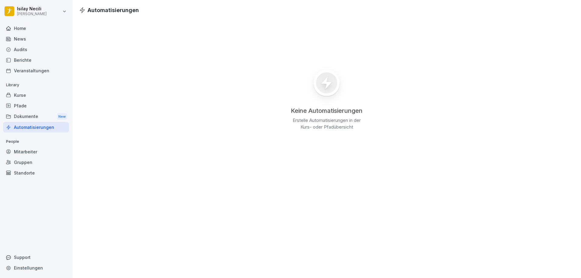
click at [386, 88] on div "Keine Automatisierungen Erstelle Automatisierungen in der Kurs- oder Pfadübersi…" at bounding box center [326, 97] width 509 height 167
click at [346, 91] on div at bounding box center [327, 86] width 76 height 42
click at [32, 109] on div "Pfade" at bounding box center [36, 105] width 66 height 11
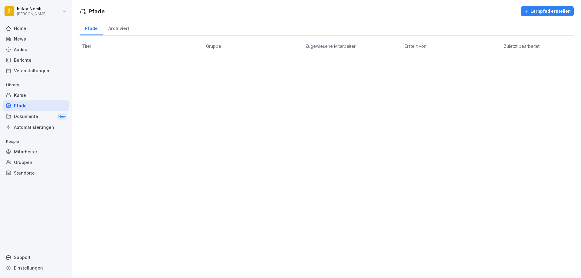
click at [32, 115] on div "Dokumente New" at bounding box center [36, 116] width 66 height 11
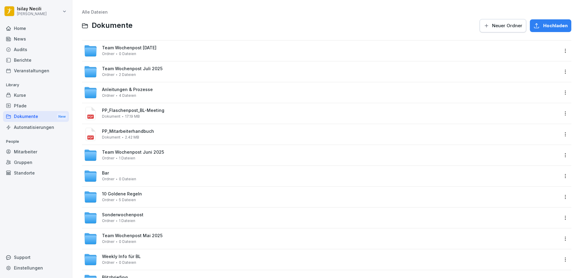
click at [109, 49] on span "Team Wochenpost August 2025" at bounding box center [129, 47] width 54 height 5
click at [141, 76] on div "Team Wochenpost Juli 2025 Ordner 2 Dateien" at bounding box center [132, 71] width 61 height 11
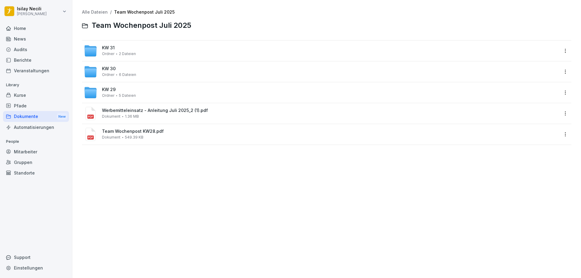
click at [145, 120] on div "Werbemitteleinsatz - Anleitung Juli 2025_2 (1).pdf Dokument 1.36 MB" at bounding box center [326, 113] width 489 height 21
click at [141, 114] on div "Werbemitteleinsatz - Anleitung Juli 2025_2 (1).pdf Dokument 1.36 MB" at bounding box center [330, 113] width 457 height 11
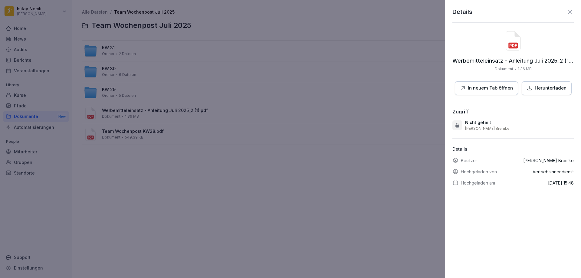
click at [507, 38] on icon at bounding box center [513, 40] width 15 height 19
click at [243, 170] on div at bounding box center [290, 139] width 581 height 278
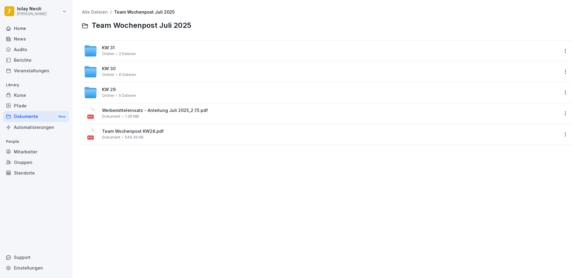
click at [101, 110] on div "Werbemitteleinsatz - Anleitung Juli 2025_2 (1).pdf Dokument 1.36 MB" at bounding box center [321, 113] width 475 height 13
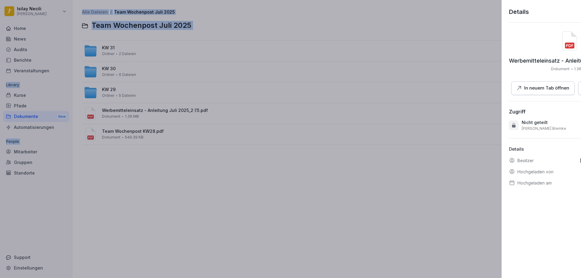
click at [101, 110] on div at bounding box center [290, 139] width 581 height 278
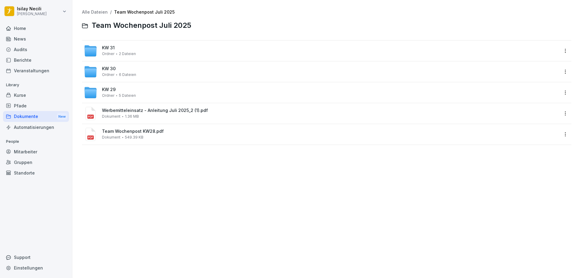
click at [103, 107] on div "Werbemitteleinsatz - Anleitung Juli 2025_2 (1).pdf Dokument 1.36 MB" at bounding box center [321, 113] width 475 height 13
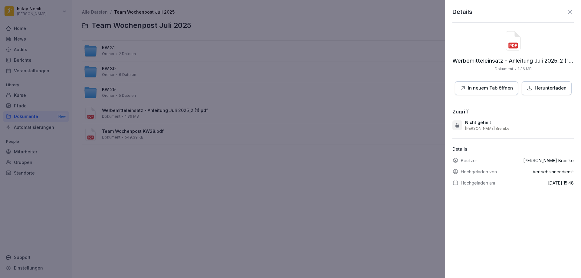
click at [546, 89] on p "Herunterladen" at bounding box center [551, 88] width 32 height 7
click at [227, 161] on div at bounding box center [290, 139] width 581 height 278
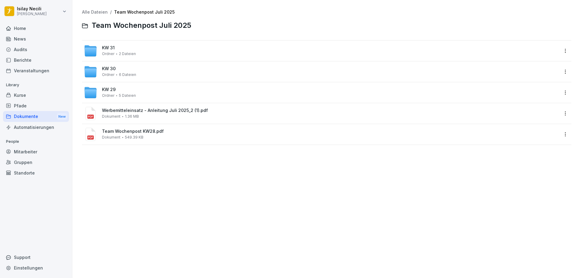
click at [44, 124] on div "Automatisierungen" at bounding box center [36, 127] width 66 height 11
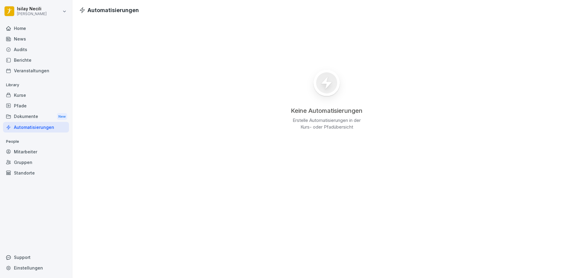
click at [35, 153] on div "Mitarbeiter" at bounding box center [36, 151] width 66 height 11
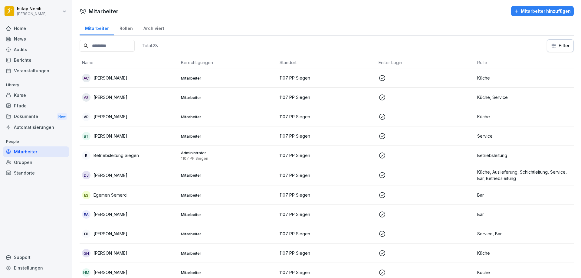
click at [125, 25] on div "Rollen" at bounding box center [126, 27] width 24 height 15
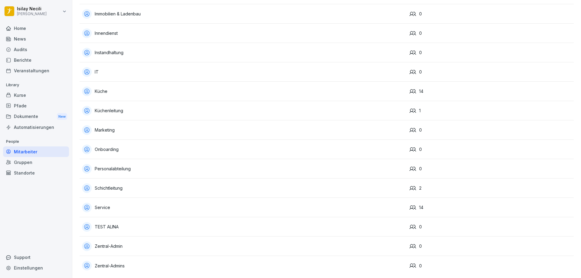
scroll to position [264, 0]
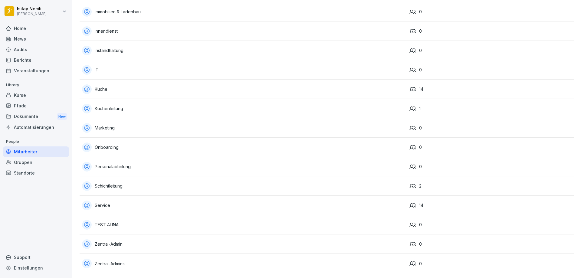
click at [420, 196] on td "14" at bounding box center [490, 205] width 167 height 19
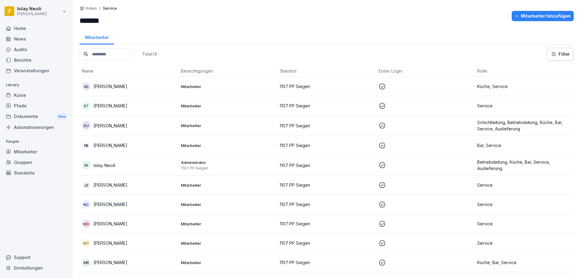
click at [45, 127] on div "Automatisierungen" at bounding box center [36, 127] width 66 height 11
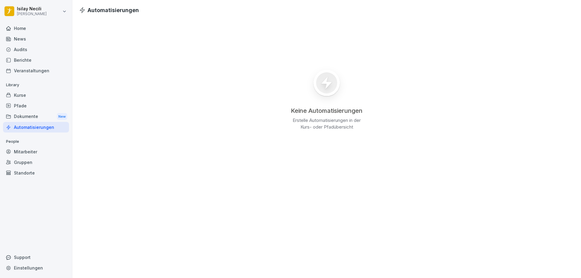
click at [28, 148] on div "Mitarbeiter" at bounding box center [36, 151] width 66 height 11
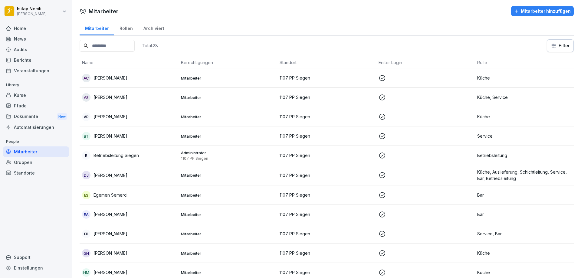
click at [21, 31] on div "Home" at bounding box center [36, 28] width 66 height 11
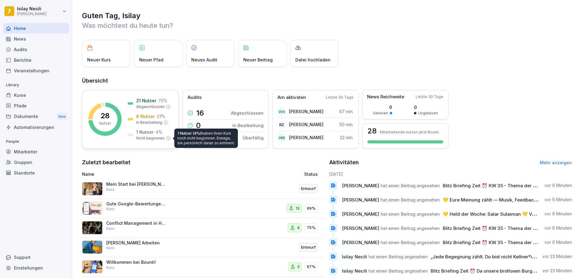
click at [157, 138] on p "Nicht begonnen" at bounding box center [150, 138] width 28 height 5
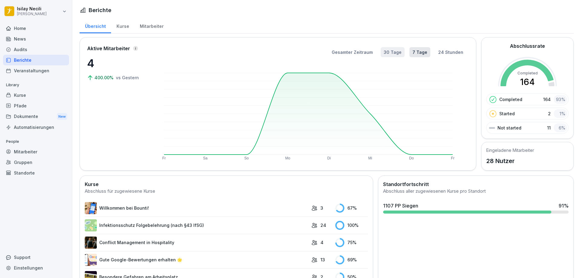
click at [394, 54] on button "30 Tage" at bounding box center [393, 52] width 24 height 10
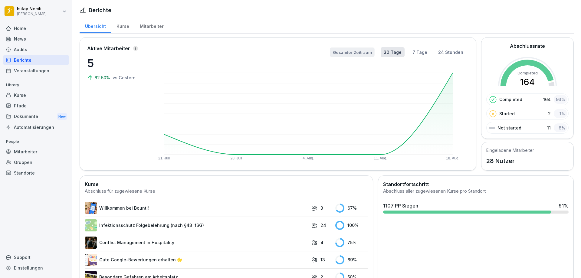
click at [363, 49] on button "Gesamter Zeitraum" at bounding box center [352, 51] width 44 height 9
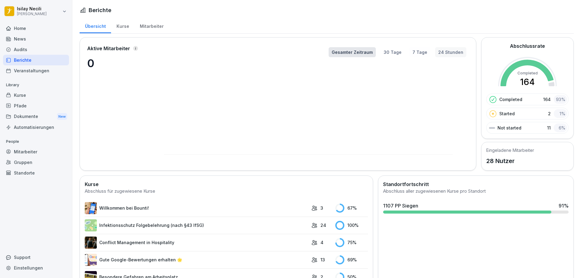
click at [451, 51] on button "24 Stunden" at bounding box center [450, 52] width 31 height 10
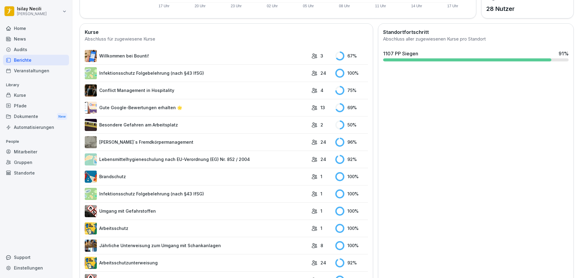
scroll to position [195, 0]
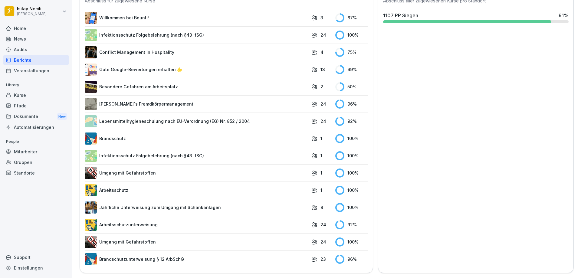
click at [23, 52] on div "Audits" at bounding box center [36, 49] width 66 height 11
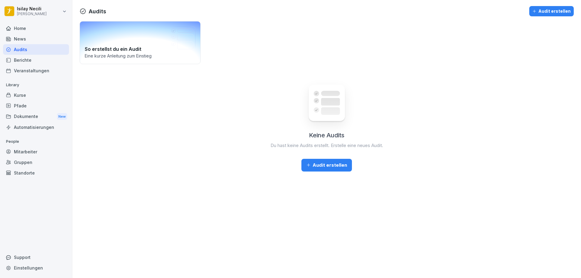
click at [104, 44] on div "So erstellst du ein Audit Eine kurze Anleitung zum Einstieg" at bounding box center [140, 42] width 121 height 43
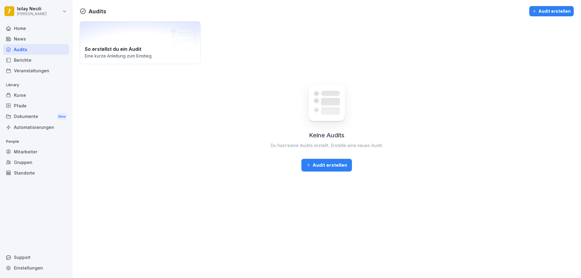
click at [27, 31] on div "Home" at bounding box center [36, 28] width 66 height 11
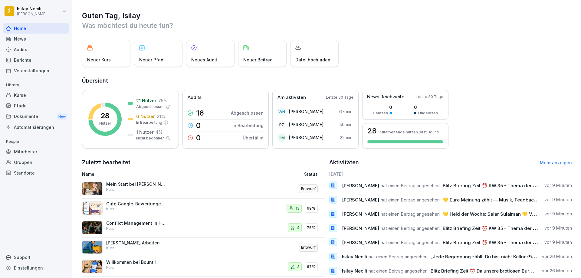
click at [47, 113] on div "Dokumente New" at bounding box center [36, 116] width 66 height 11
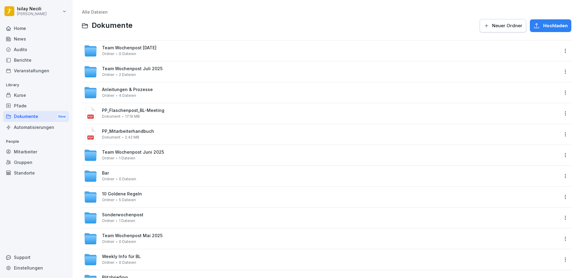
click at [138, 134] on span "PP_Mitarbeiterhandbuch" at bounding box center [330, 131] width 457 height 5
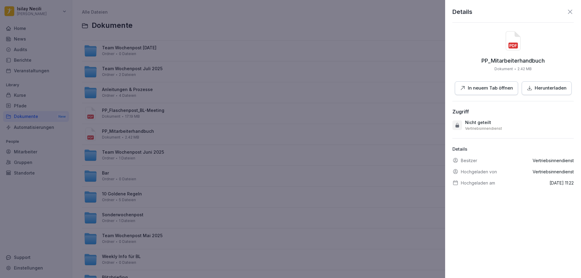
click at [503, 85] on p "In neuem Tab öffnen" at bounding box center [490, 88] width 45 height 7
click at [183, 87] on div at bounding box center [290, 139] width 581 height 278
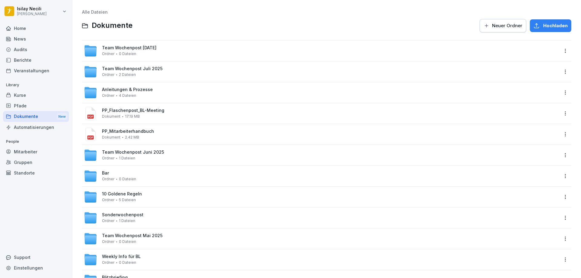
click at [176, 96] on div "Anleitungen & Prozesse Ordner 4 Dateien" at bounding box center [321, 92] width 475 height 13
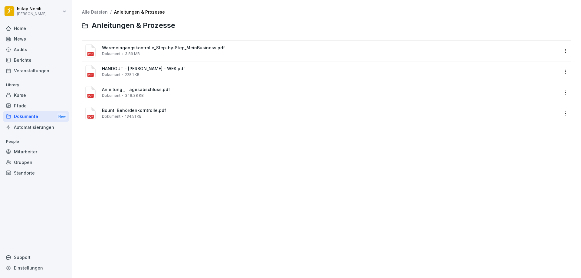
click at [156, 111] on span "Bounti Behördenkorntrolle.pdf" at bounding box center [330, 110] width 457 height 5
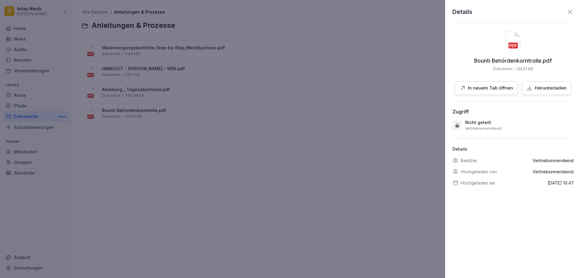
click at [484, 88] on p "In neuem Tab öffnen" at bounding box center [490, 88] width 45 height 7
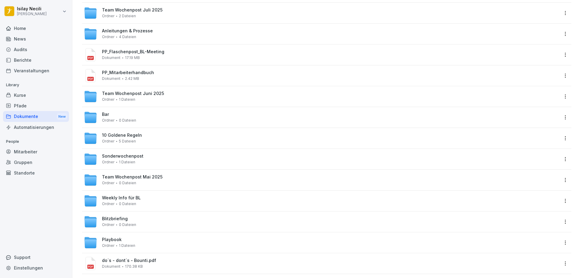
scroll to position [61, 0]
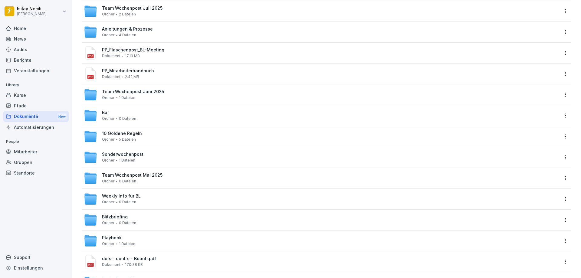
click at [144, 136] on div "10 Goldene Regeln Ordner 5 Dateien" at bounding box center [321, 136] width 475 height 13
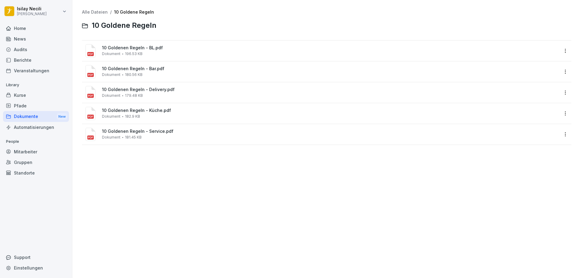
click at [133, 49] on span "10 Goldenen Regeln - BL.pdf" at bounding box center [330, 47] width 457 height 5
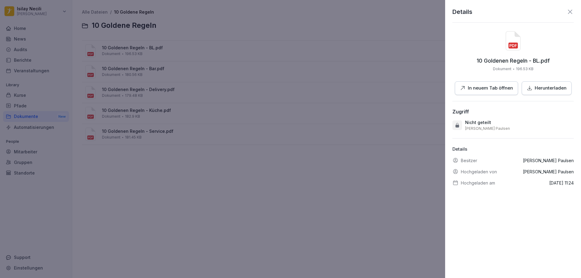
drag, startPoint x: 502, startPoint y: 87, endPoint x: 502, endPoint y: 83, distance: 3.9
click at [502, 83] on button "In neuem Tab öffnen" at bounding box center [486, 88] width 63 height 14
click at [216, 212] on div at bounding box center [290, 139] width 581 height 278
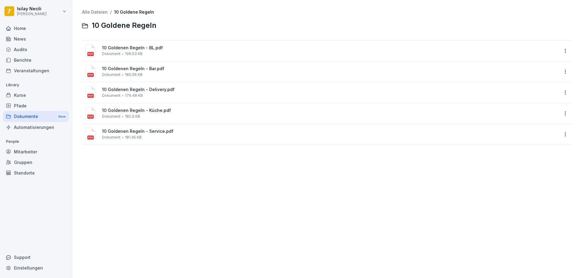
click at [171, 132] on span "10 Goldenen Regeln - Service.pdf" at bounding box center [330, 131] width 457 height 5
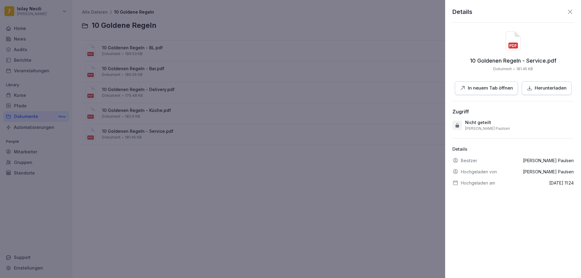
click at [481, 86] on p "In neuem Tab öffnen" at bounding box center [490, 88] width 45 height 7
click at [132, 166] on div at bounding box center [290, 139] width 581 height 278
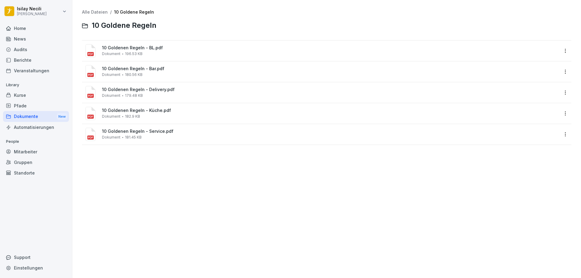
click at [61, 128] on div "Automatisierungen" at bounding box center [36, 127] width 66 height 11
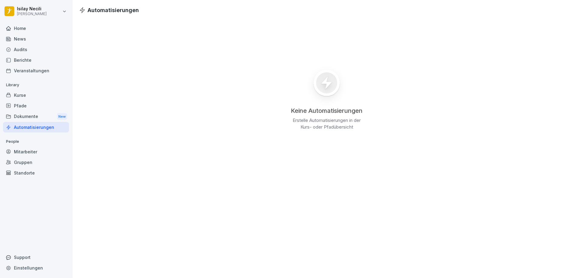
click at [19, 152] on div "Mitarbeiter" at bounding box center [36, 151] width 66 height 11
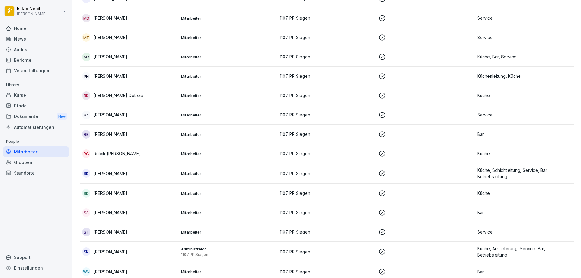
scroll to position [345, 0]
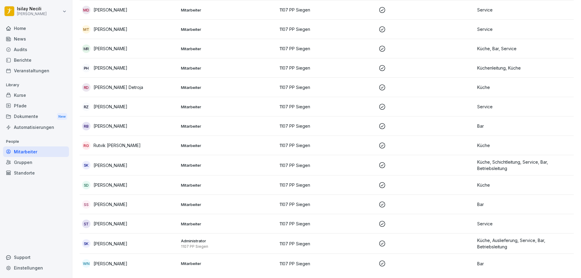
click at [38, 162] on div "Gruppen" at bounding box center [36, 162] width 66 height 11
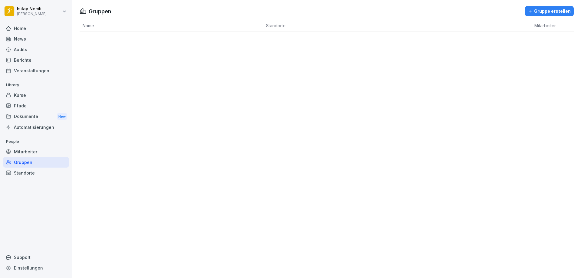
click at [44, 175] on div "Standorte" at bounding box center [36, 173] width 66 height 11
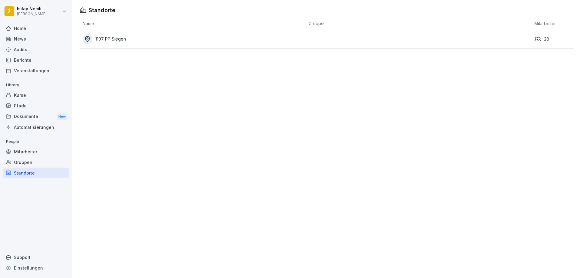
click at [126, 37] on div "1107 PP Siegen" at bounding box center [194, 39] width 223 height 10
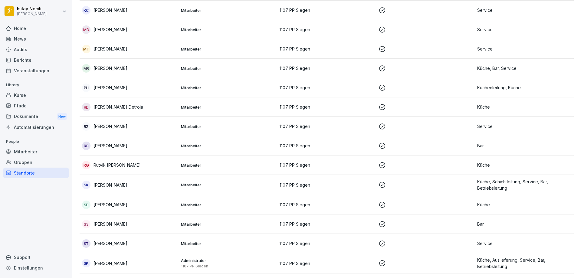
scroll to position [349, 0]
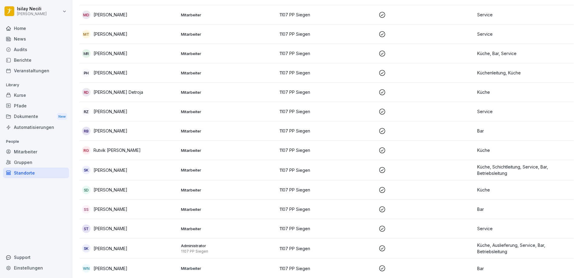
click at [37, 11] on html "**********" at bounding box center [290, 139] width 581 height 278
click at [54, 79] on html "**********" at bounding box center [290, 139] width 581 height 278
click at [65, 9] on html "**********" at bounding box center [290, 139] width 581 height 278
click at [50, 28] on div "Einstellungen" at bounding box center [39, 26] width 60 height 11
select select "**"
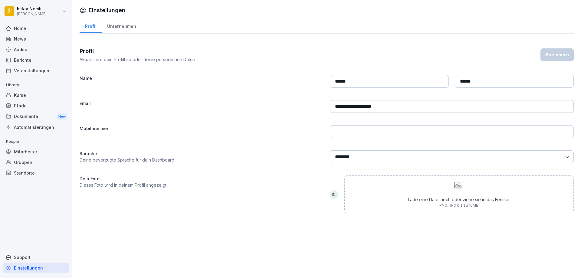
click at [130, 25] on div "Unternehmen" at bounding box center [122, 25] width 40 height 15
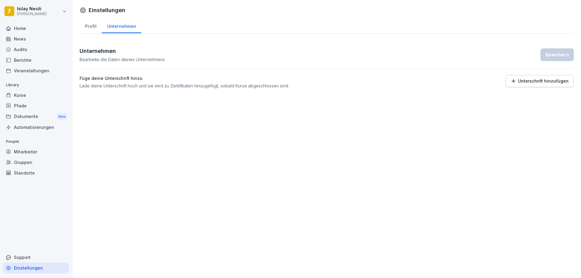
click at [92, 24] on div "Profil" at bounding box center [91, 25] width 22 height 15
select select "**"
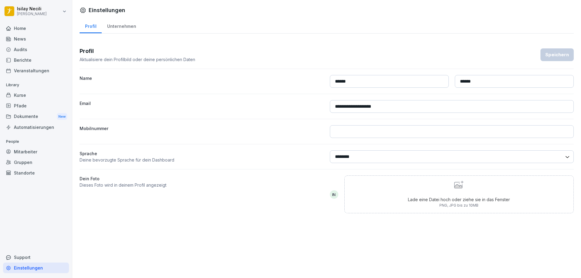
click at [20, 42] on div "News" at bounding box center [36, 39] width 66 height 11
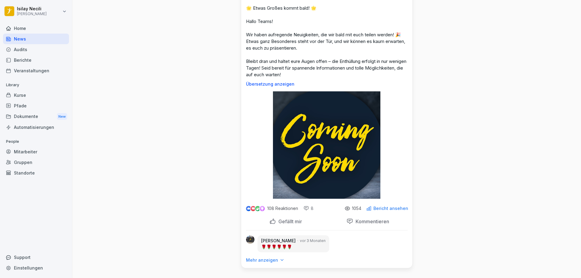
scroll to position [46429, 0]
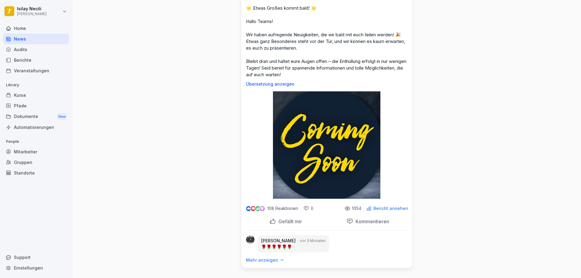
scroll to position [45612, 0]
